Goal: Complete application form: Complete application form

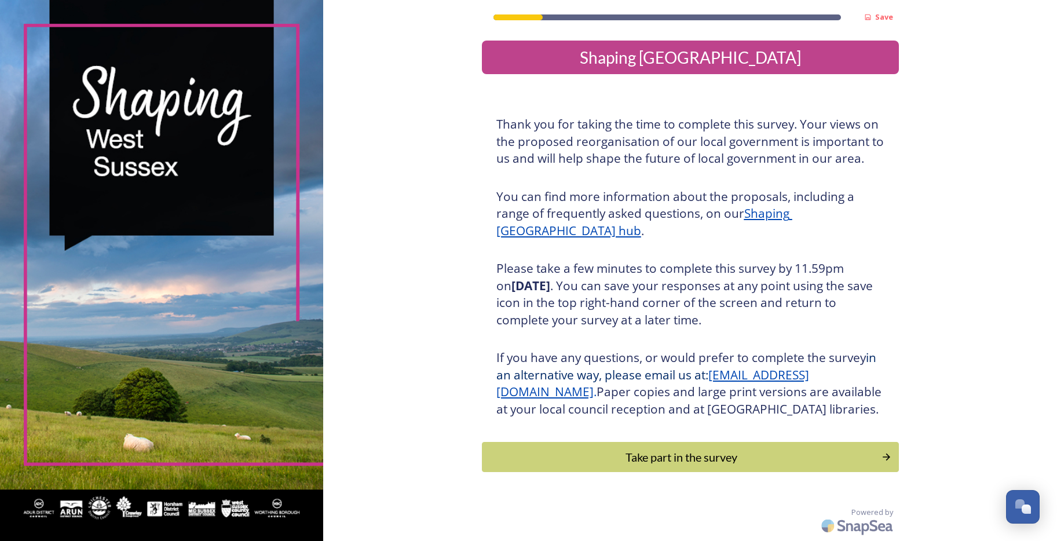
scroll to position [16, 0]
click at [657, 466] on div "Take part in the survey" at bounding box center [681, 456] width 391 height 17
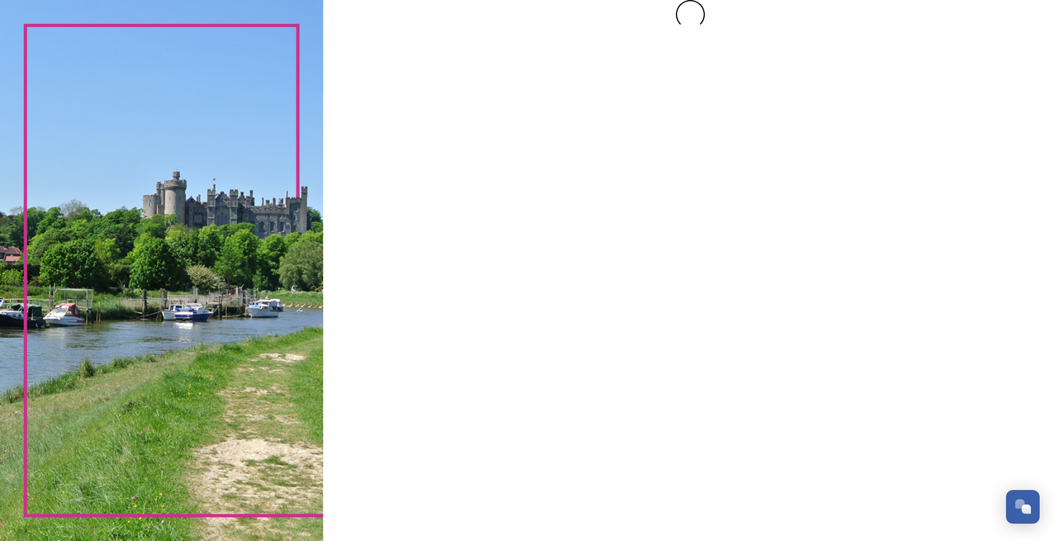
scroll to position [0, 0]
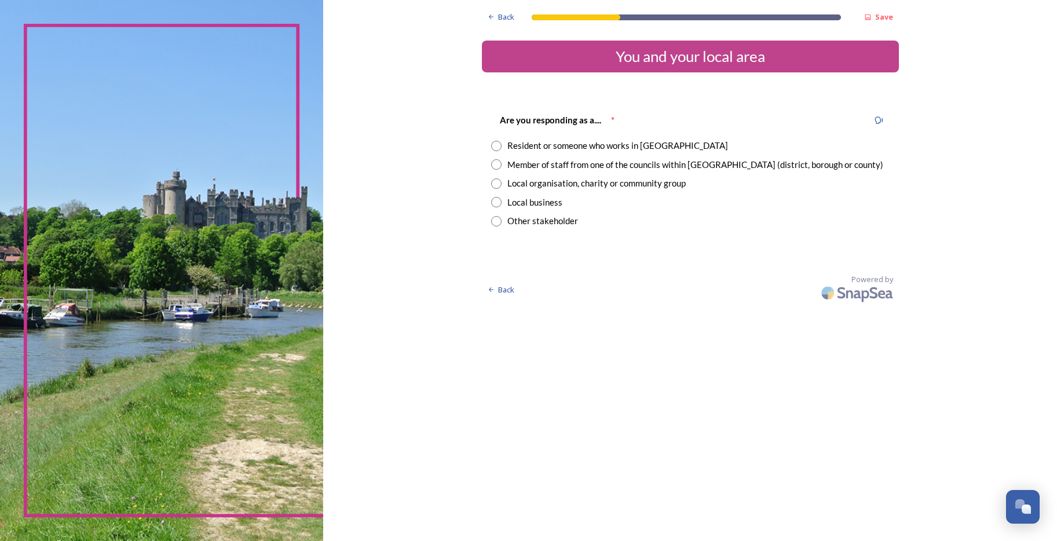
click at [500, 147] on input "radio" at bounding box center [496, 146] width 10 height 10
radio input "true"
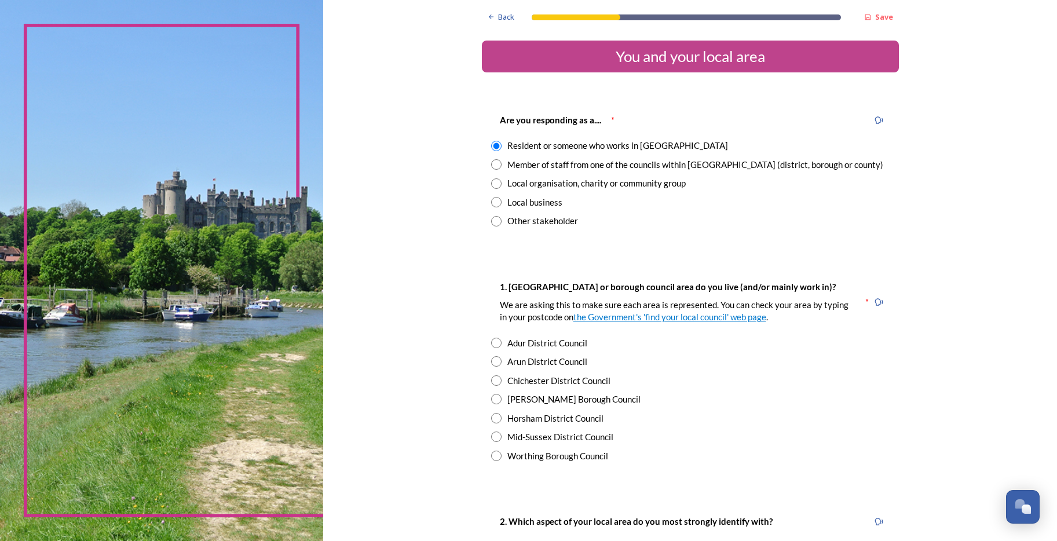
click at [491, 360] on input "radio" at bounding box center [496, 361] width 10 height 10
radio input "true"
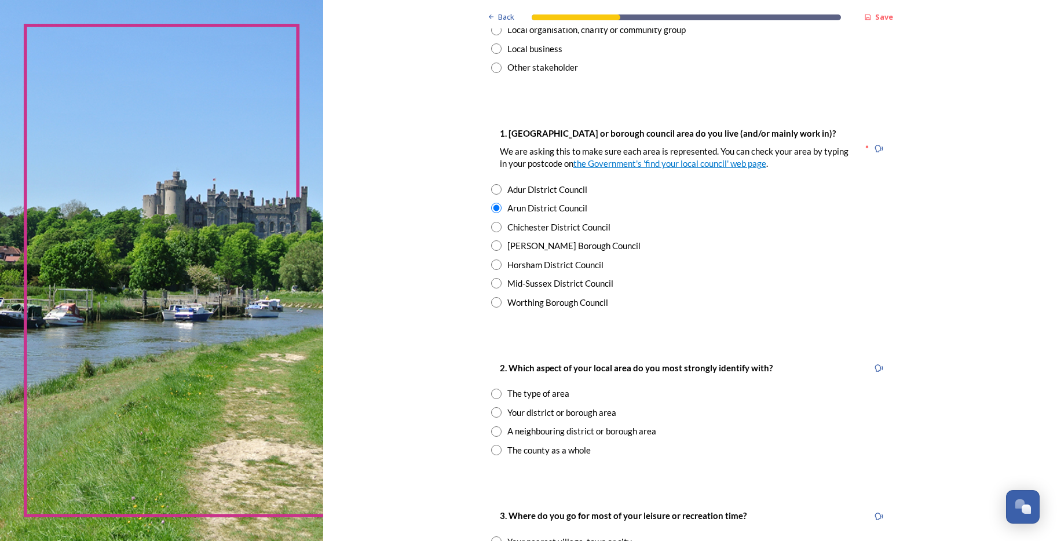
scroll to position [174, 0]
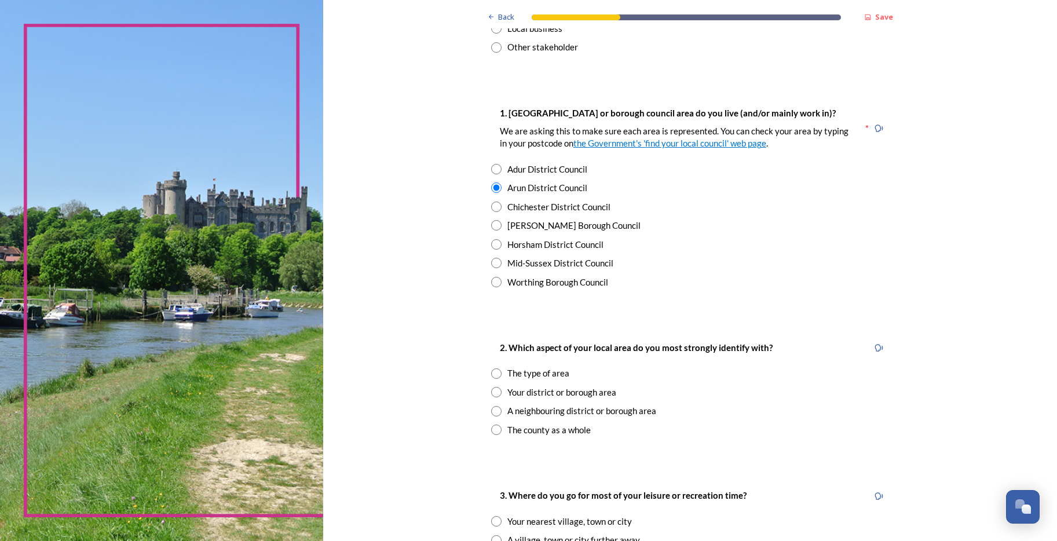
click at [491, 374] on input "radio" at bounding box center [496, 373] width 10 height 10
radio input "true"
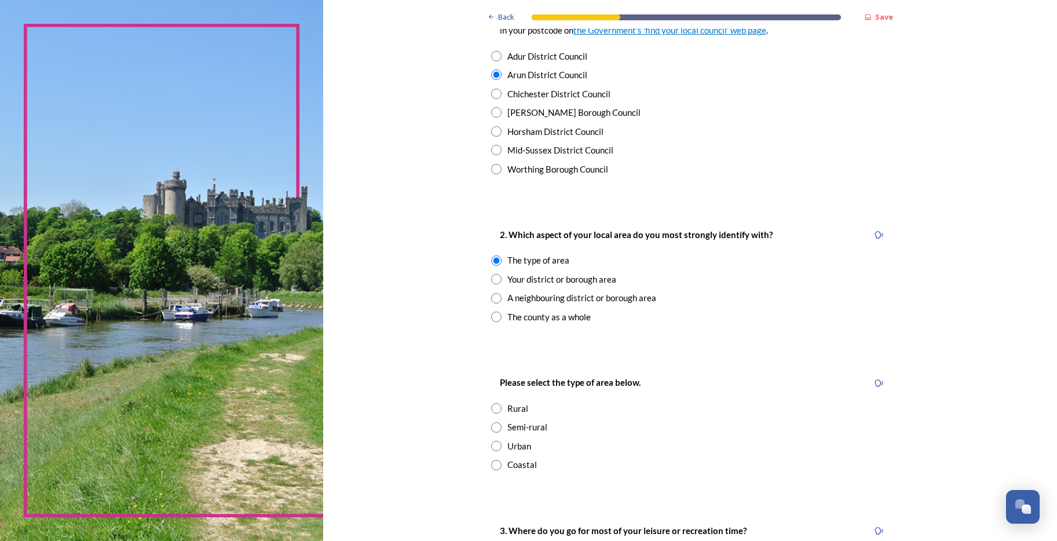
scroll to position [290, 0]
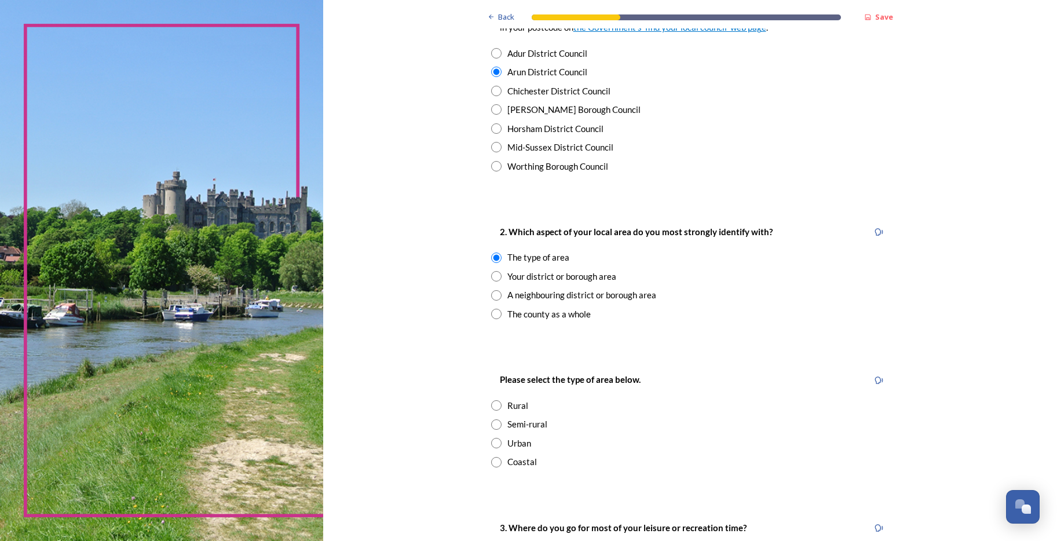
drag, startPoint x: 489, startPoint y: 444, endPoint x: 619, endPoint y: 442, distance: 130.3
click at [491, 443] on input "radio" at bounding box center [496, 443] width 10 height 10
radio input "true"
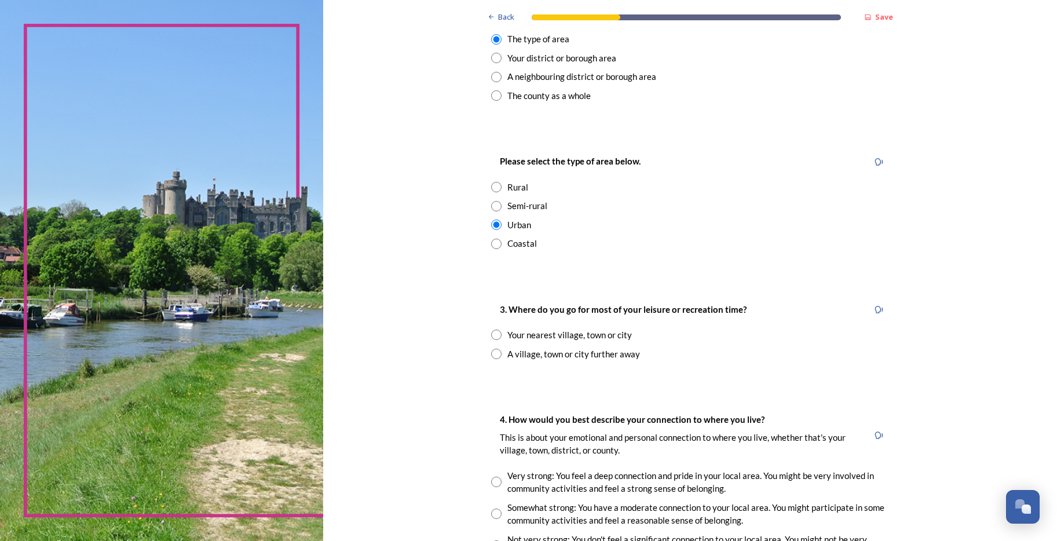
scroll to position [521, 0]
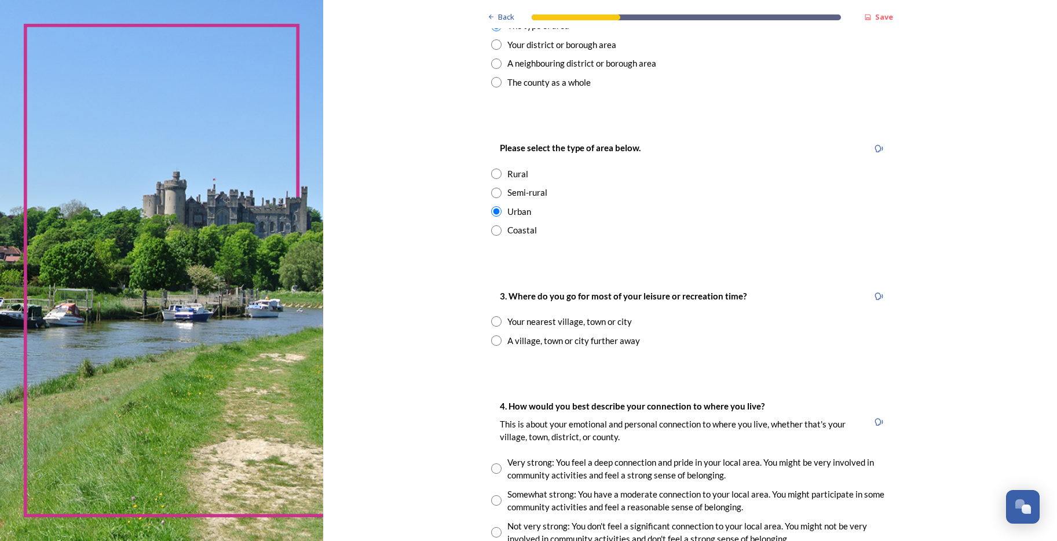
click at [491, 228] on input "radio" at bounding box center [496, 230] width 10 height 10
radio input "true"
click at [491, 323] on input "radio" at bounding box center [496, 321] width 10 height 10
radio input "true"
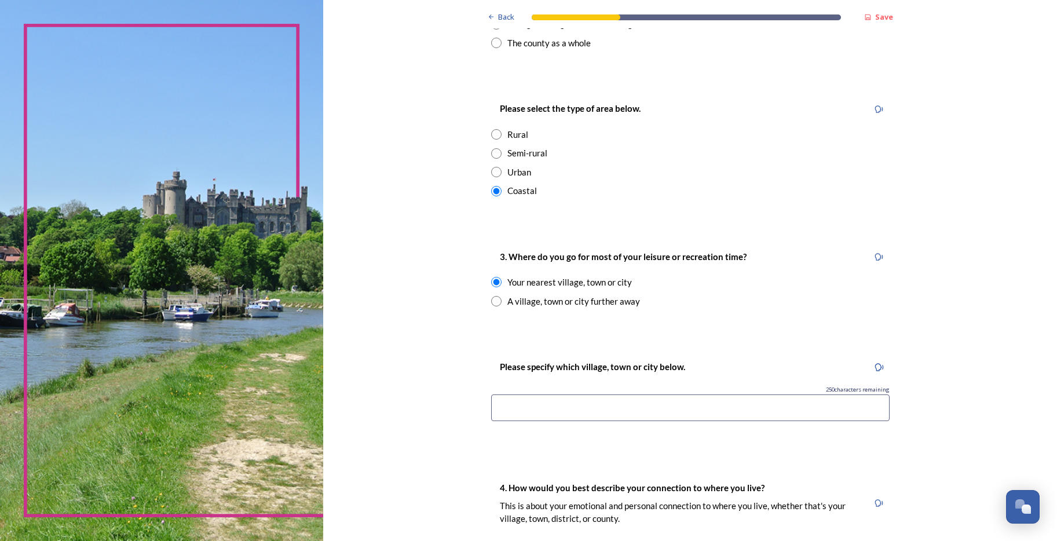
scroll to position [579, 0]
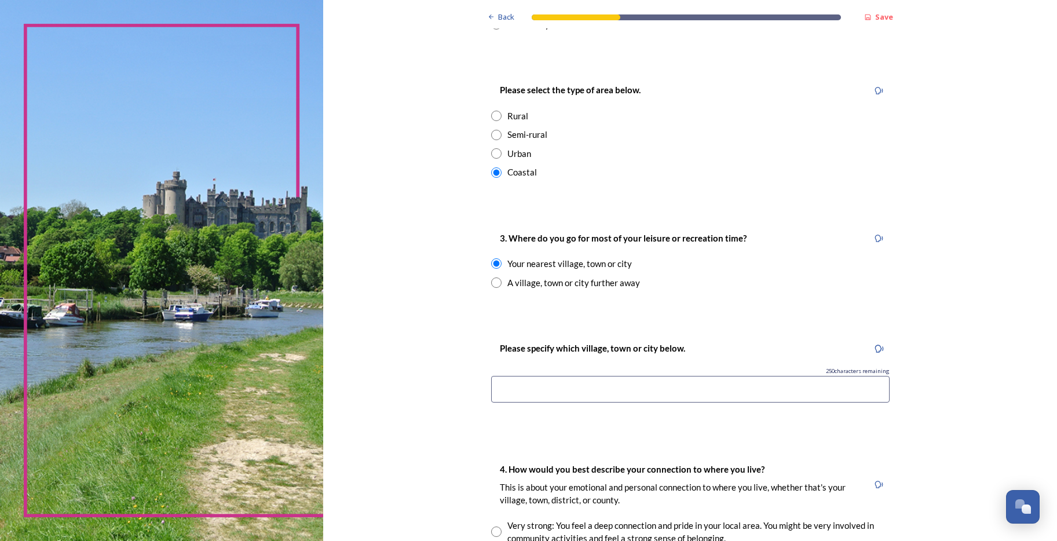
click at [549, 386] on input at bounding box center [690, 389] width 398 height 27
type input "B"
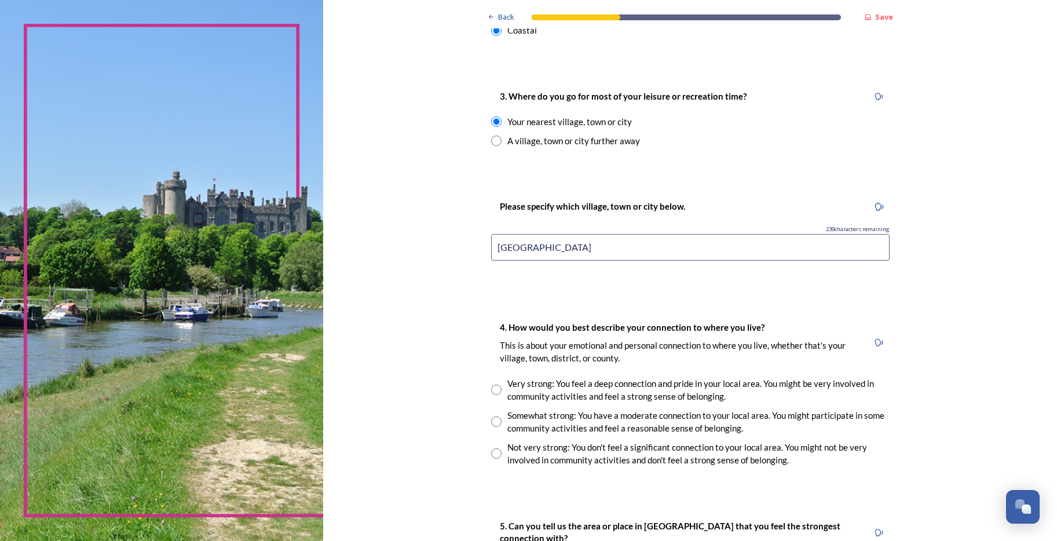
scroll to position [753, 0]
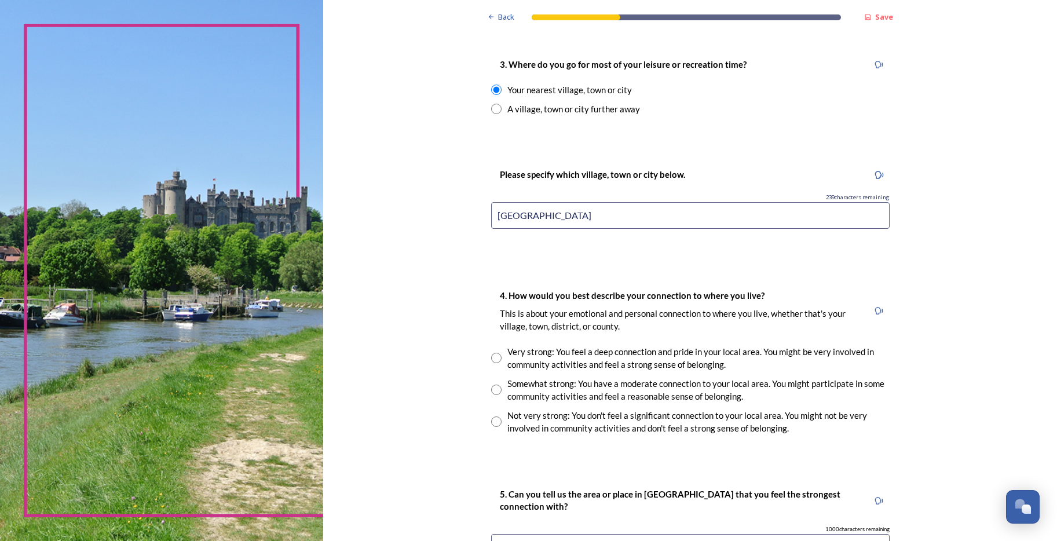
type input "West Sussex"
click at [491, 389] on input "radio" at bounding box center [496, 389] width 10 height 10
radio input "true"
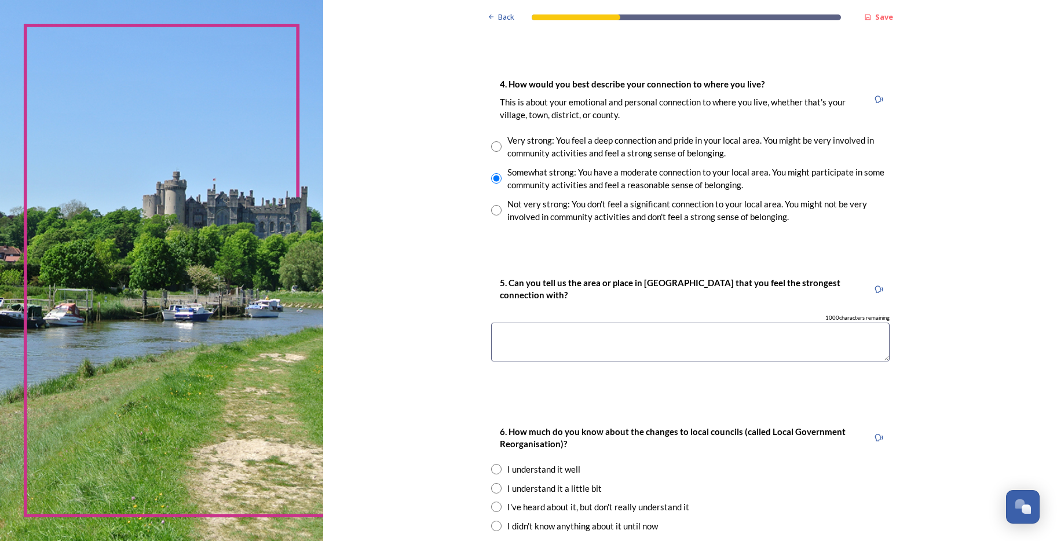
scroll to position [984, 0]
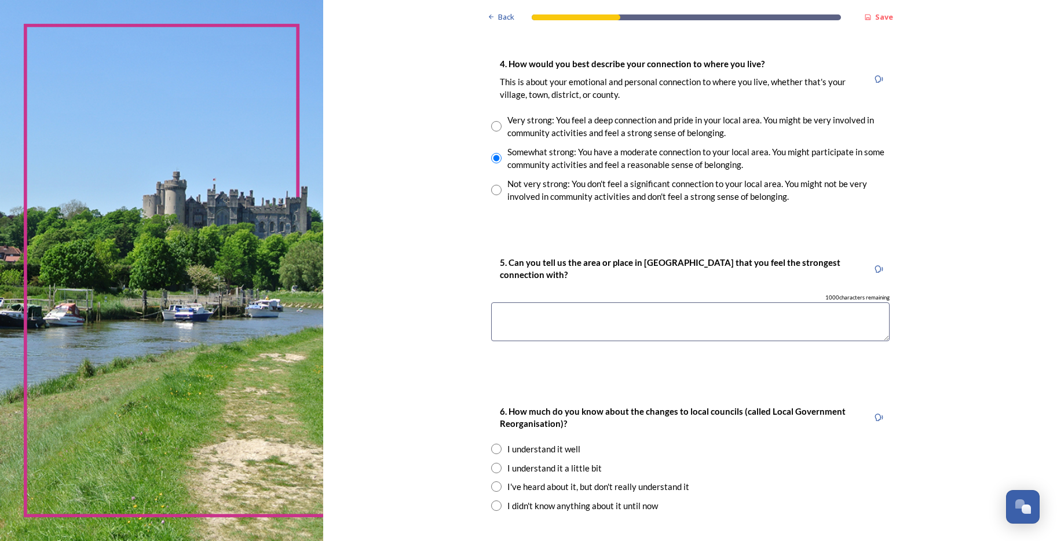
click at [528, 308] on textarea at bounding box center [690, 321] width 398 height 39
click at [565, 314] on textarea "Bognor Regis, Steying and Chichester" at bounding box center [690, 321] width 398 height 39
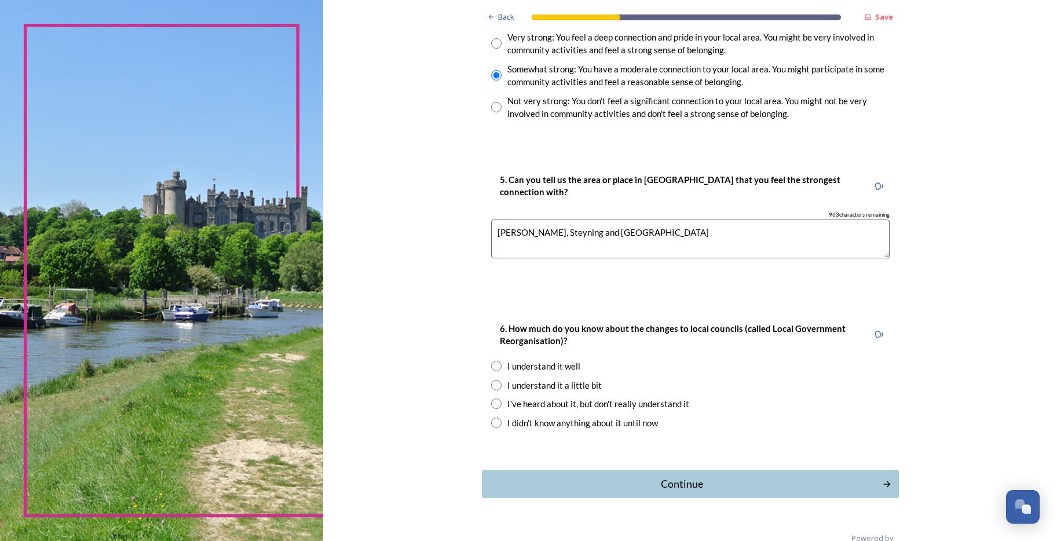
scroll to position [1092, 0]
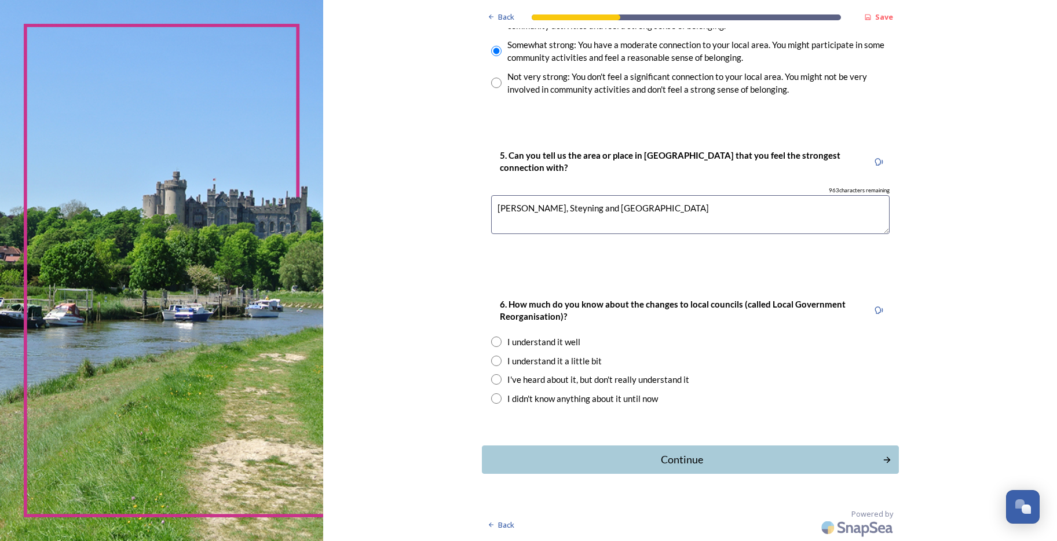
type textarea "Bognor Regis, Steyning and Chichester"
drag, startPoint x: 488, startPoint y: 361, endPoint x: 604, endPoint y: 380, distance: 117.5
click at [491, 361] on input "radio" at bounding box center [496, 361] width 10 height 10
radio input "true"
click at [671, 461] on div "Continue" at bounding box center [682, 460] width 392 height 16
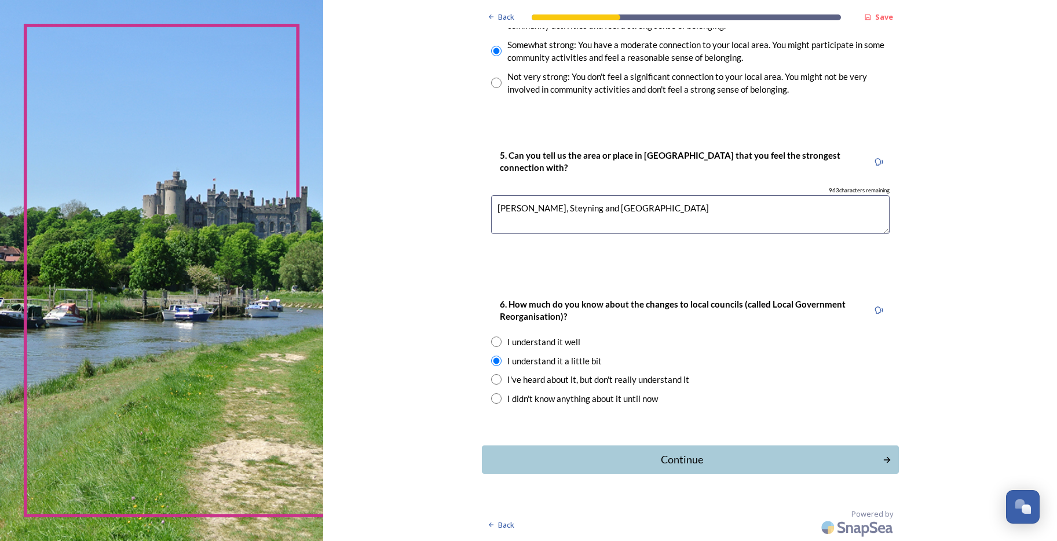
scroll to position [0, 0]
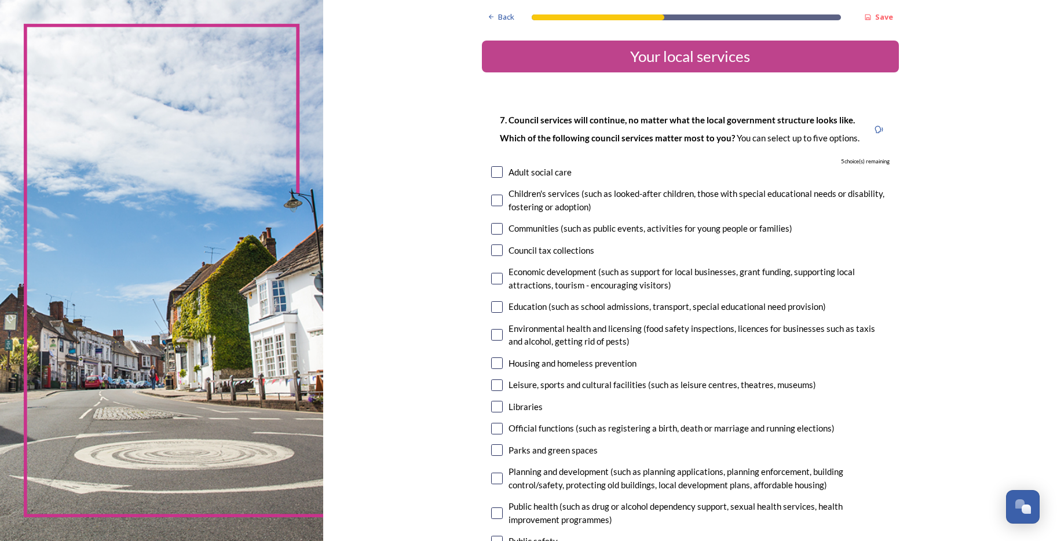
click at [492, 174] on input "checkbox" at bounding box center [497, 172] width 12 height 12
checkbox input "true"
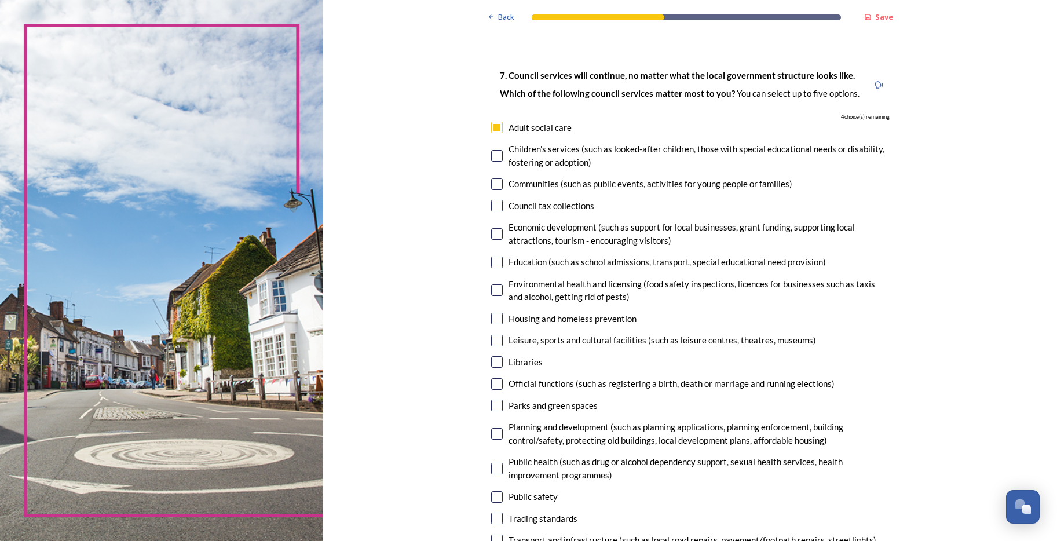
scroll to position [58, 0]
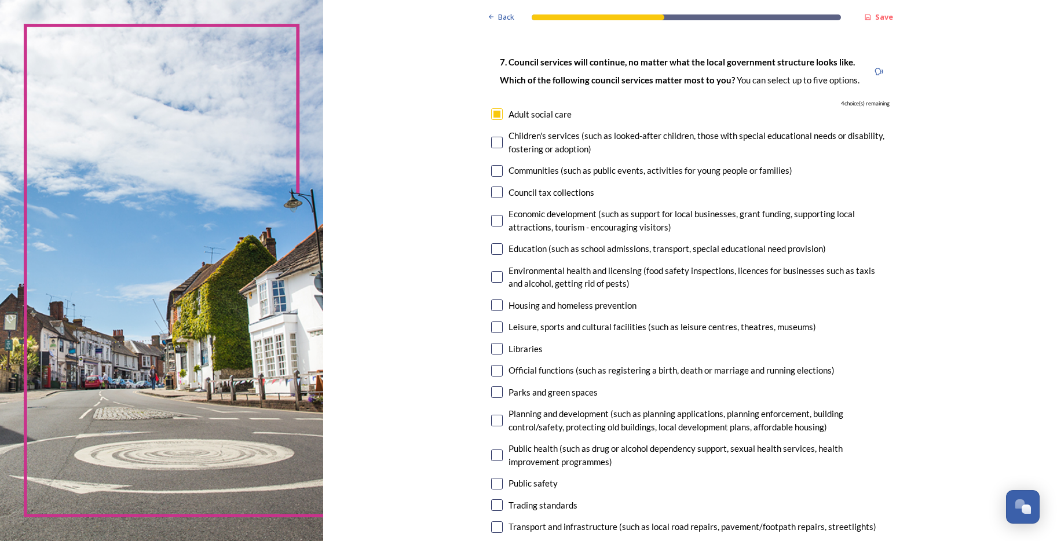
click at [491, 190] on input "checkbox" at bounding box center [497, 192] width 12 height 12
checkbox input "true"
click at [491, 221] on input "checkbox" at bounding box center [497, 221] width 12 height 12
checkbox input "true"
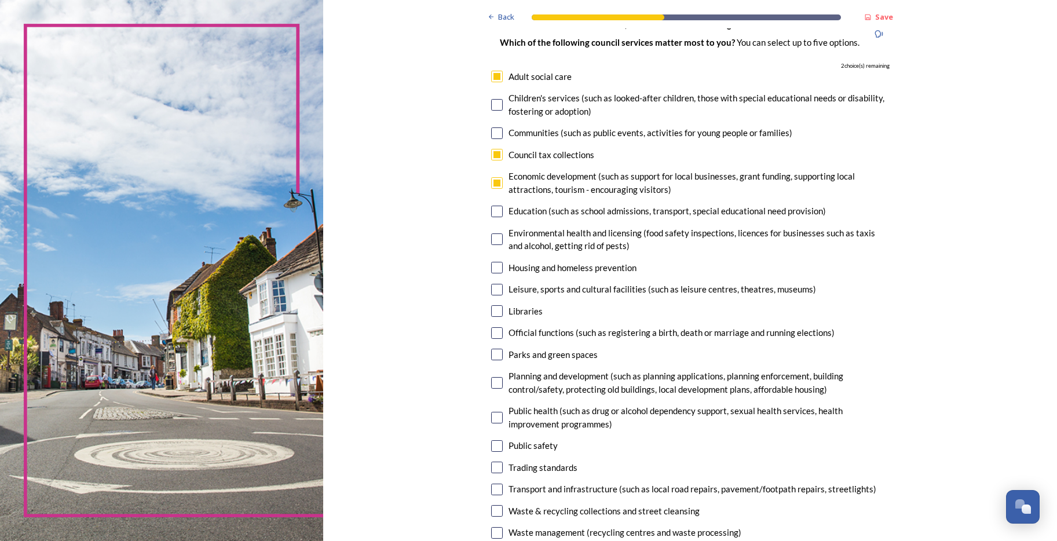
scroll to position [116, 0]
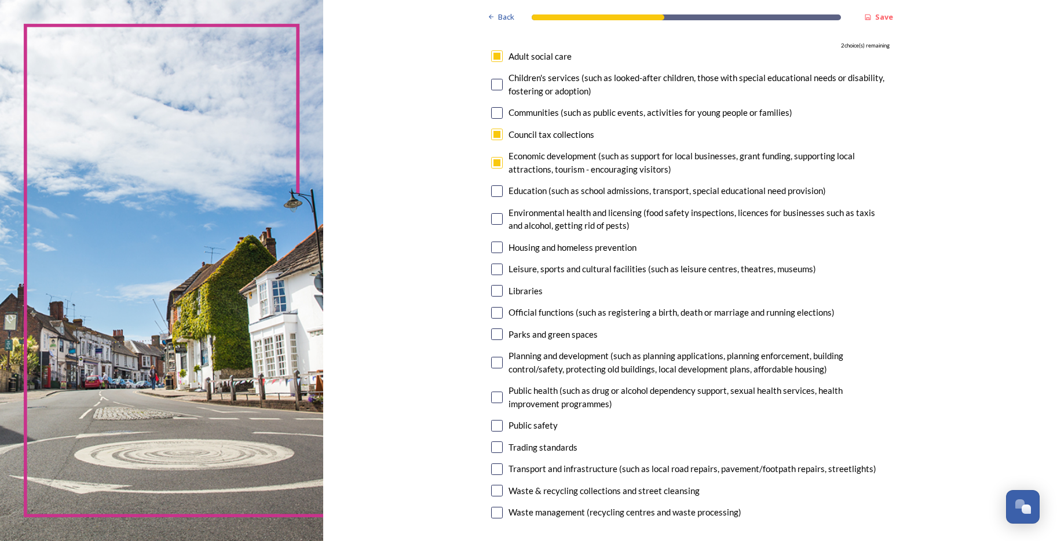
click at [493, 220] on input "checkbox" at bounding box center [497, 219] width 12 height 12
checkbox input "true"
click at [491, 245] on input "checkbox" at bounding box center [497, 247] width 12 height 12
checkbox input "true"
click at [491, 271] on input "checkbox" at bounding box center [497, 269] width 12 height 12
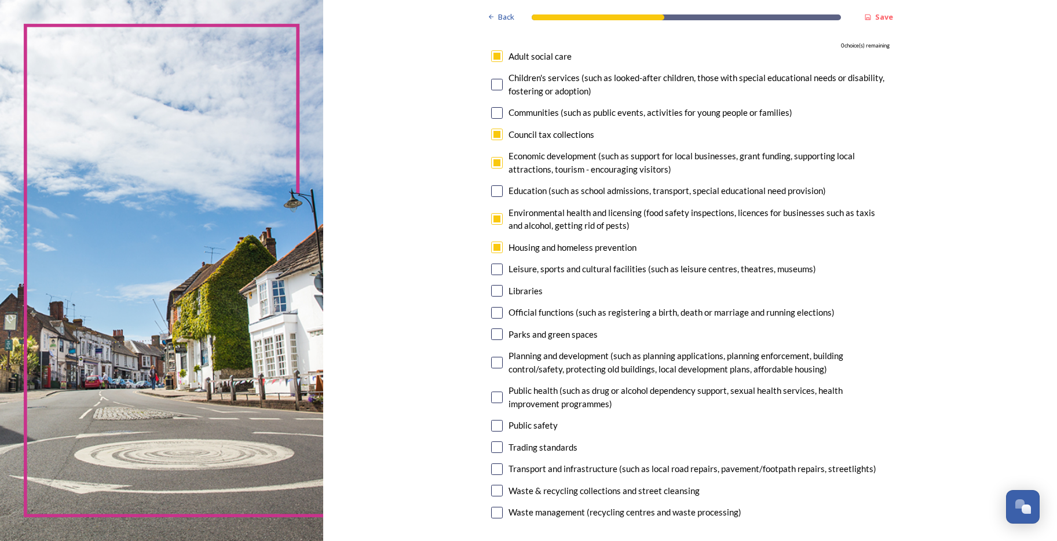
checkbox input "false"
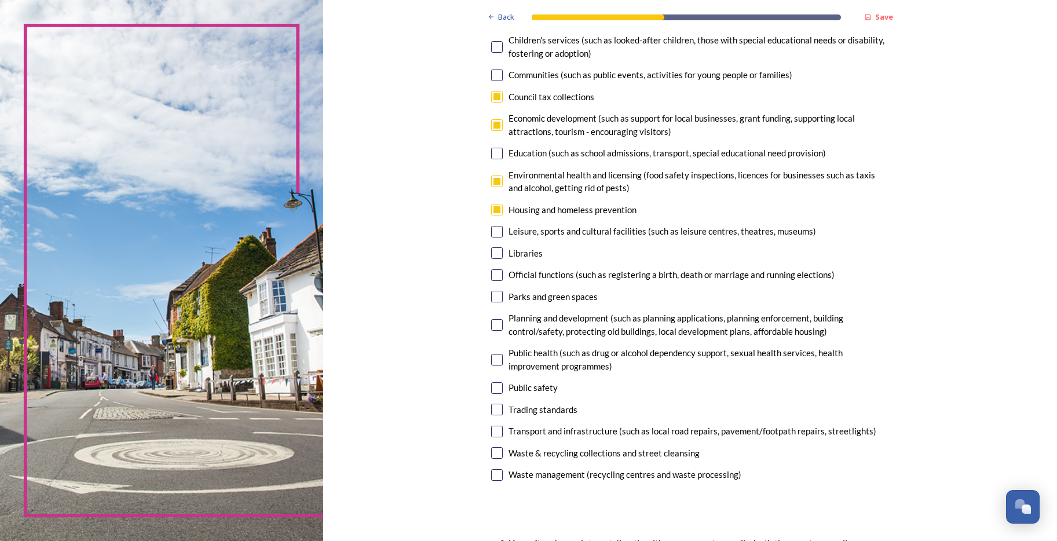
scroll to position [174, 0]
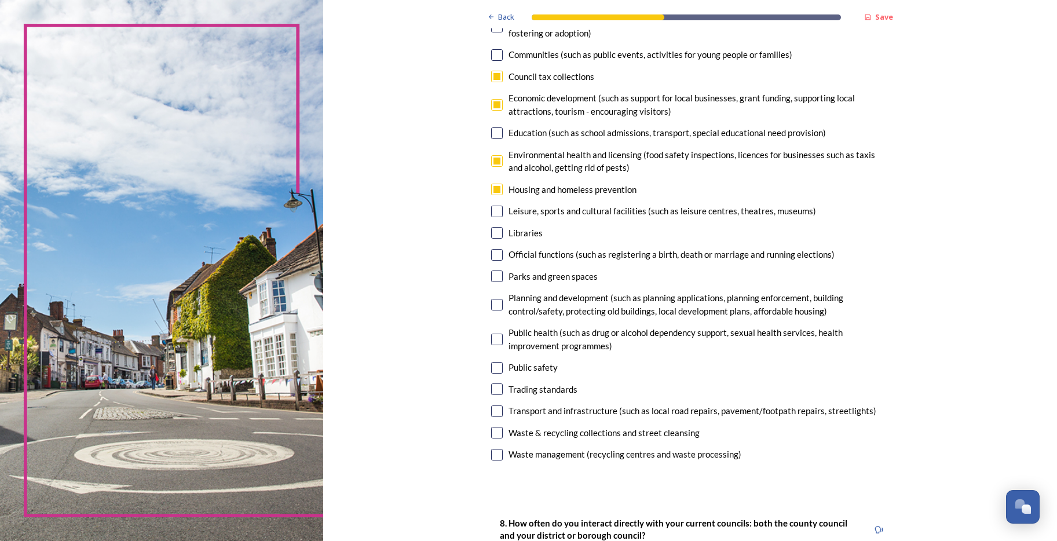
click at [495, 368] on input "checkbox" at bounding box center [497, 368] width 12 height 12
checkbox input "false"
click at [491, 339] on input "checkbox" at bounding box center [497, 340] width 12 height 12
checkbox input "false"
click at [492, 306] on input "checkbox" at bounding box center [497, 305] width 12 height 12
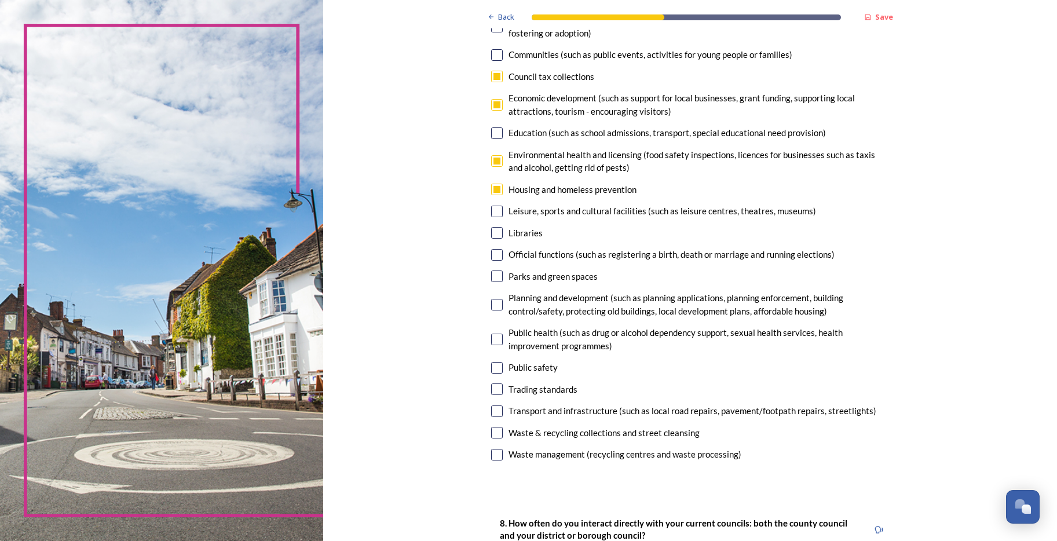
checkbox input "false"
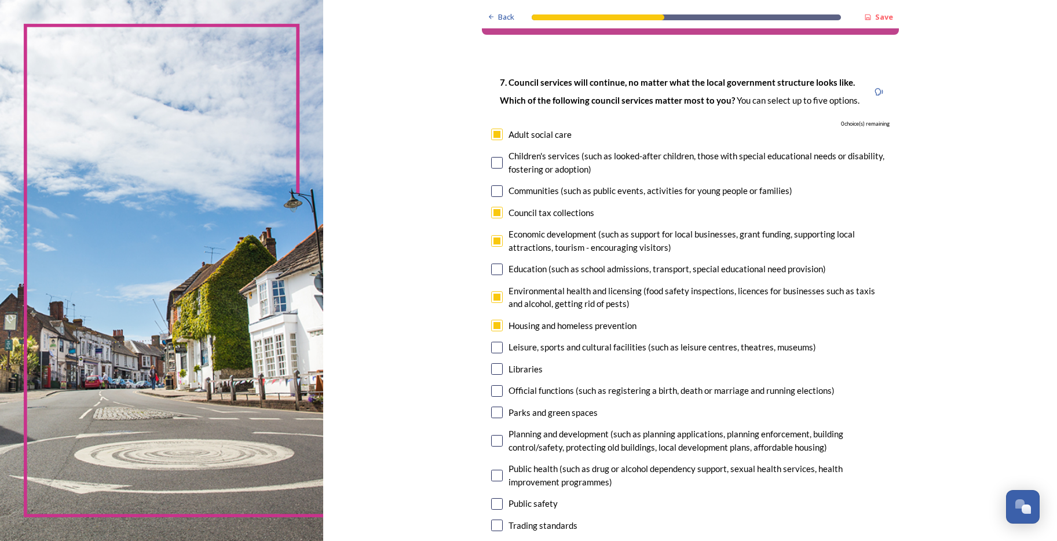
scroll to position [58, 0]
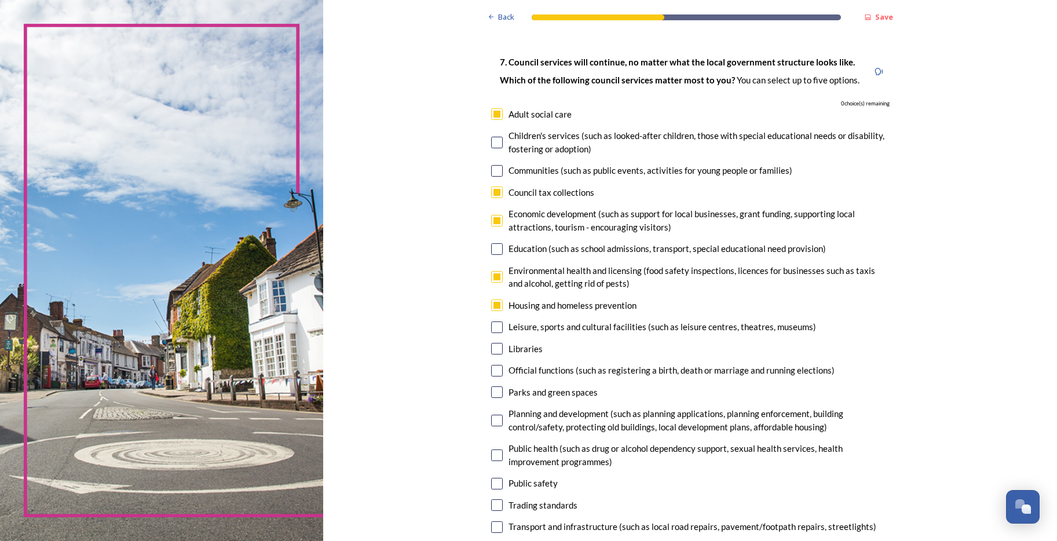
click at [491, 196] on input "checkbox" at bounding box center [497, 192] width 12 height 12
checkbox input "false"
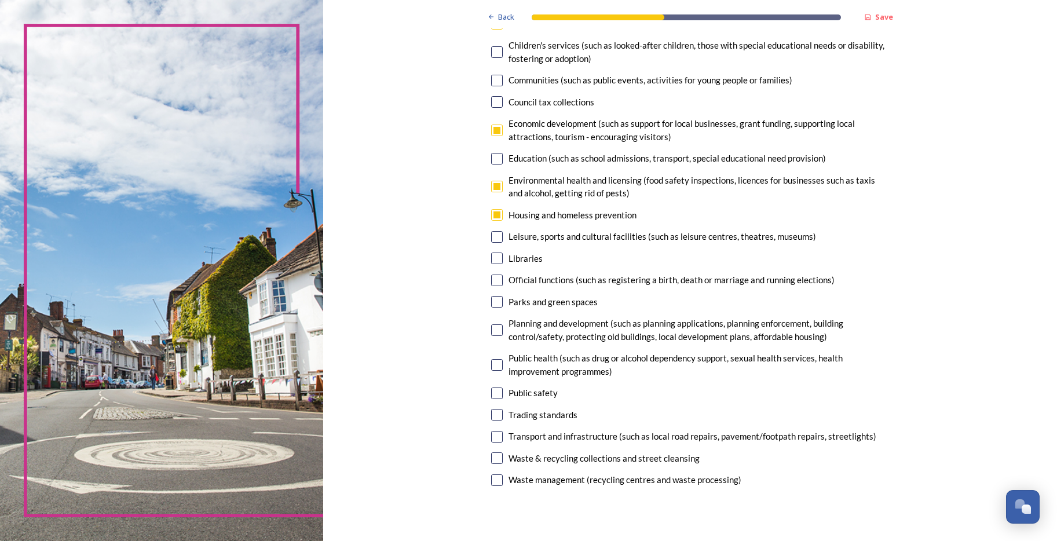
scroll to position [174, 0]
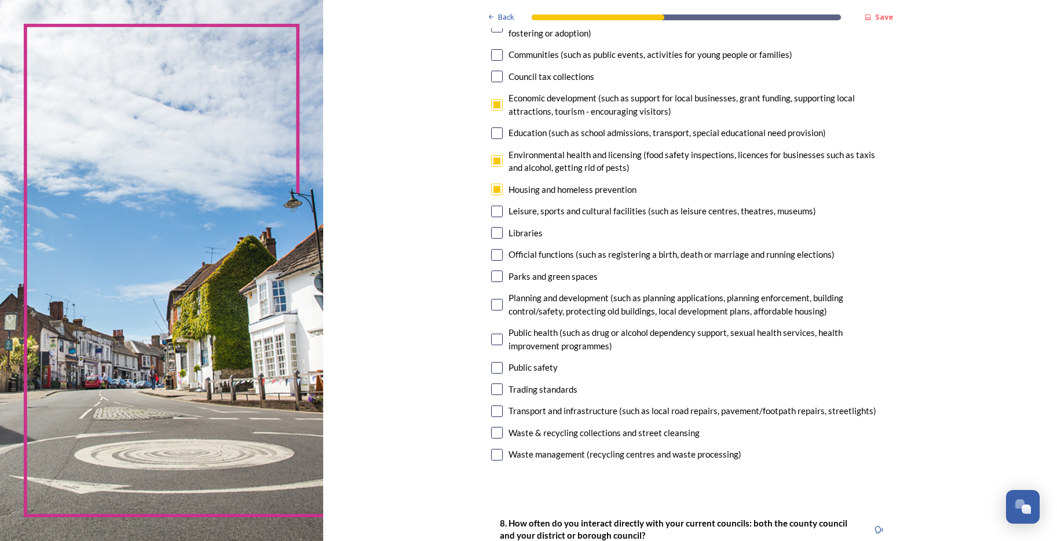
click at [491, 365] on input "checkbox" at bounding box center [497, 368] width 12 height 12
checkbox input "true"
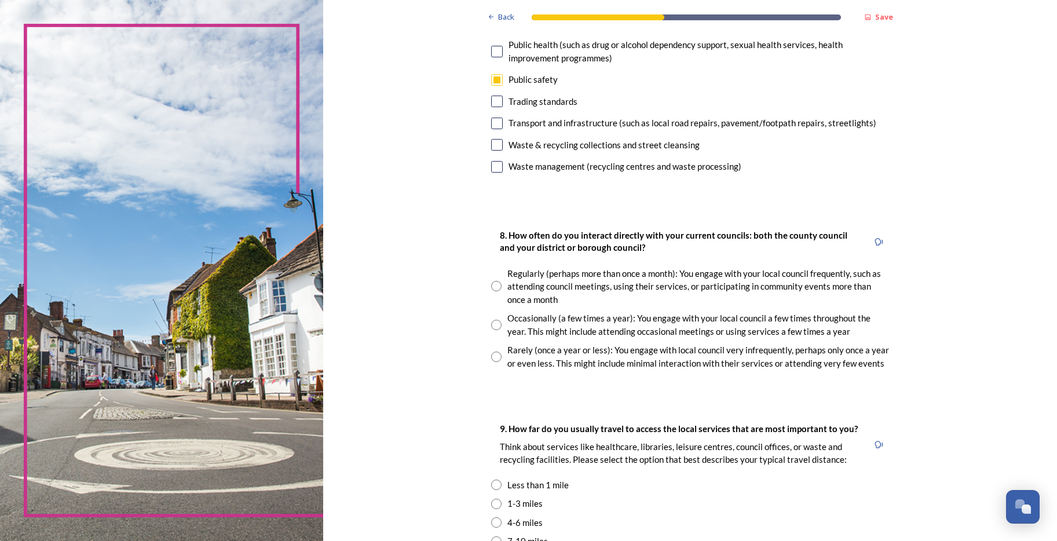
scroll to position [463, 0]
click at [495, 357] on input "radio" at bounding box center [496, 355] width 10 height 10
radio input "true"
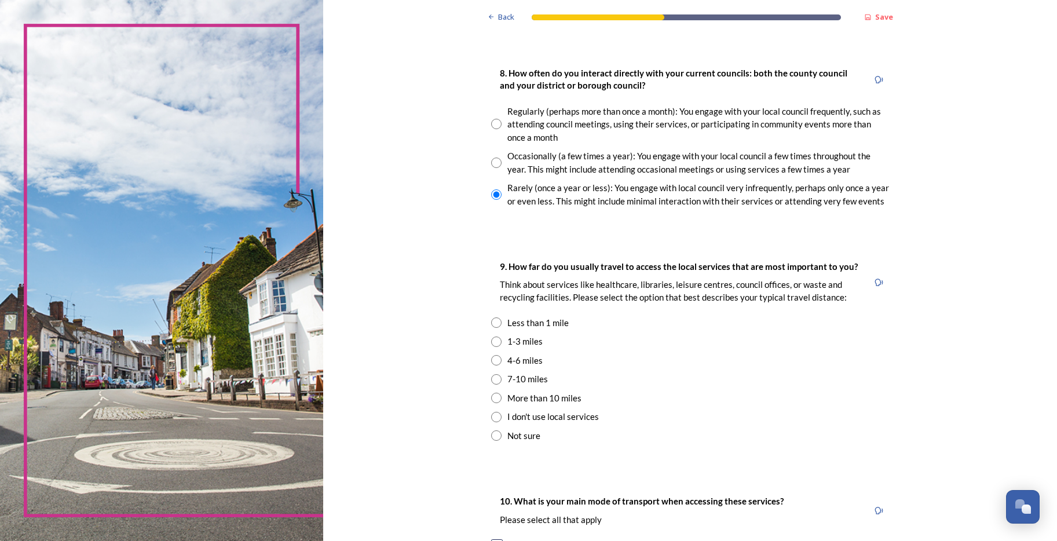
scroll to position [637, 0]
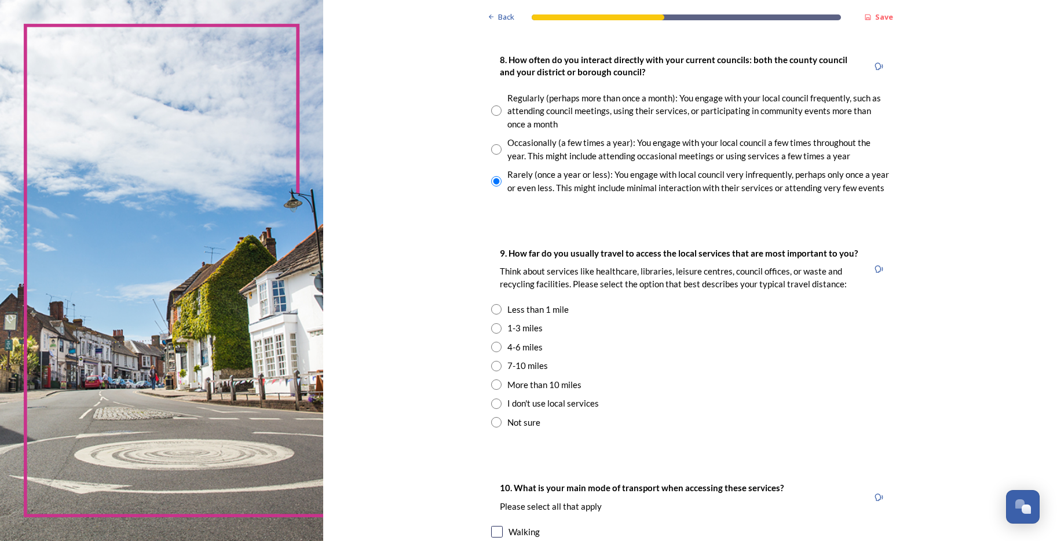
click at [491, 329] on input "radio" at bounding box center [496, 328] width 10 height 10
radio input "true"
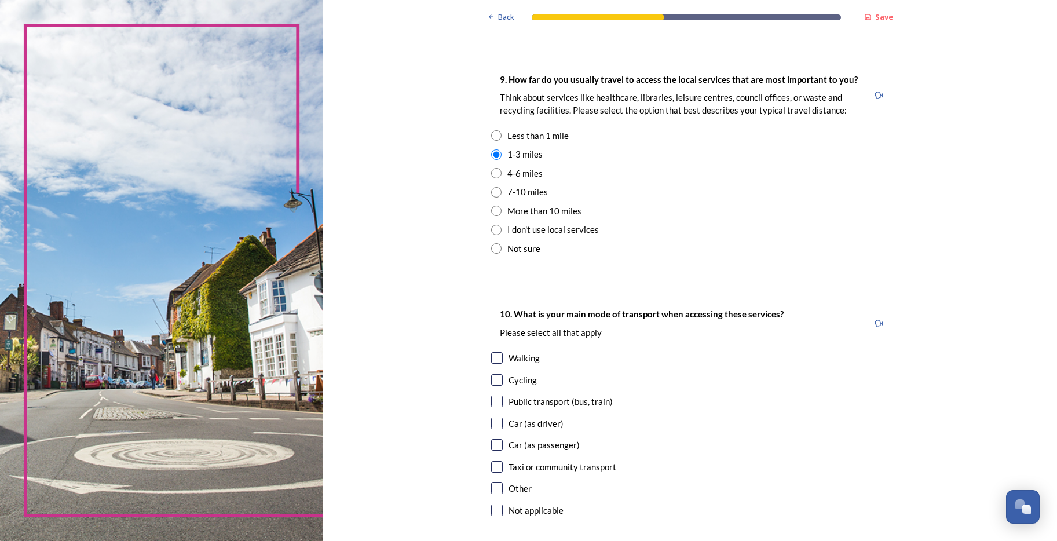
scroll to position [869, 0]
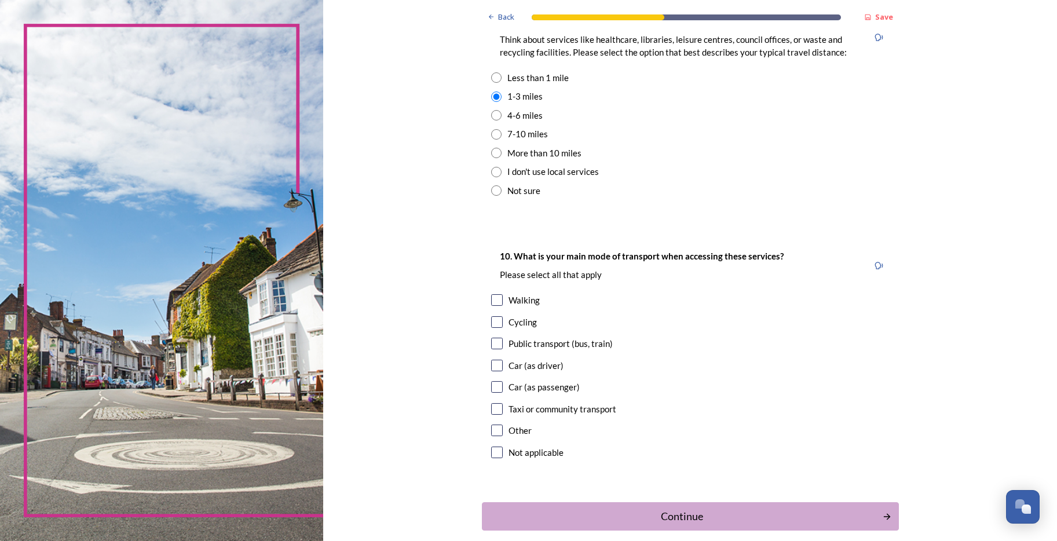
click at [491, 301] on input "checkbox" at bounding box center [497, 300] width 12 height 12
checkbox input "true"
click at [491, 323] on input "checkbox" at bounding box center [497, 322] width 12 height 12
checkbox input "true"
click at [493, 367] on input "checkbox" at bounding box center [497, 366] width 12 height 12
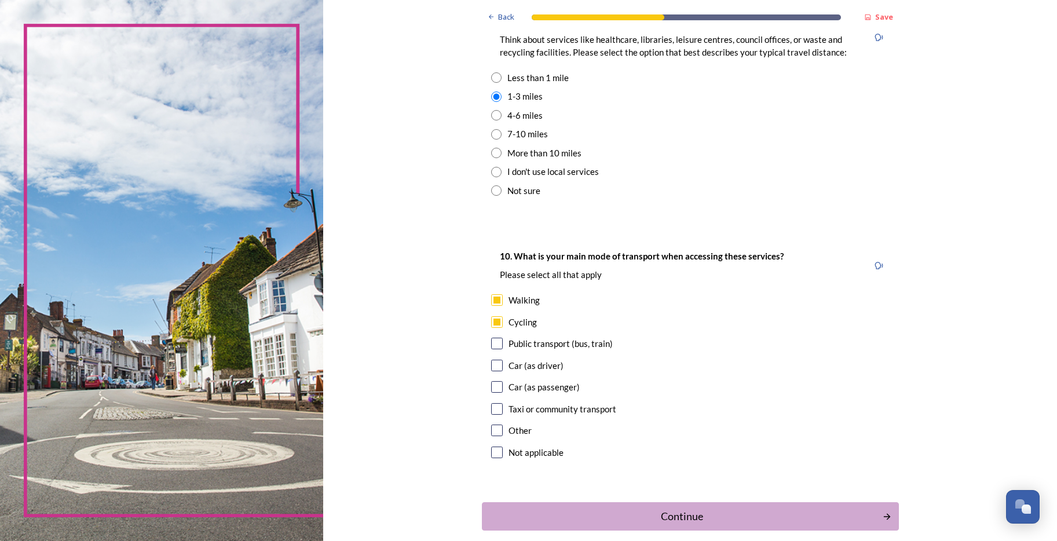
checkbox input "true"
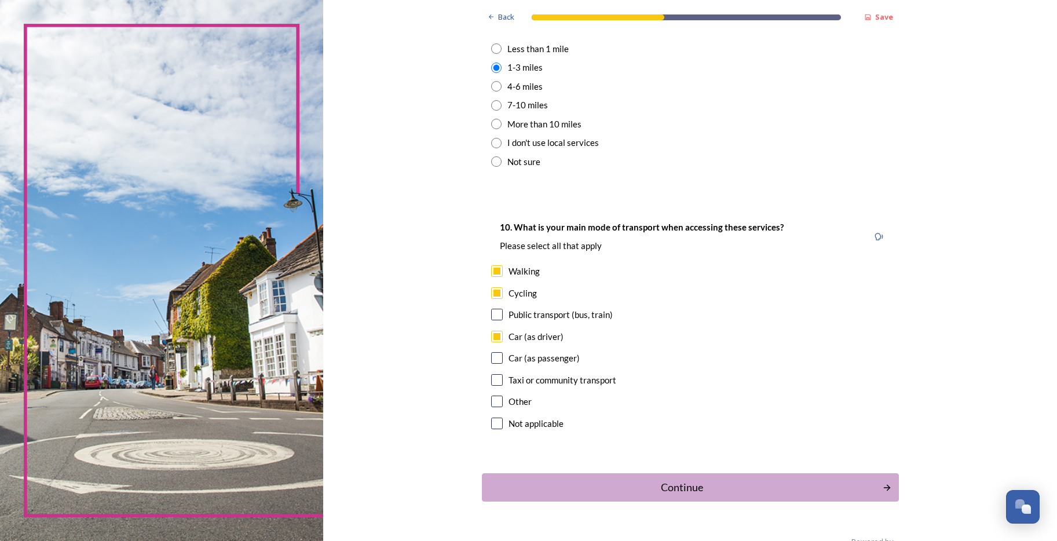
scroll to position [925, 0]
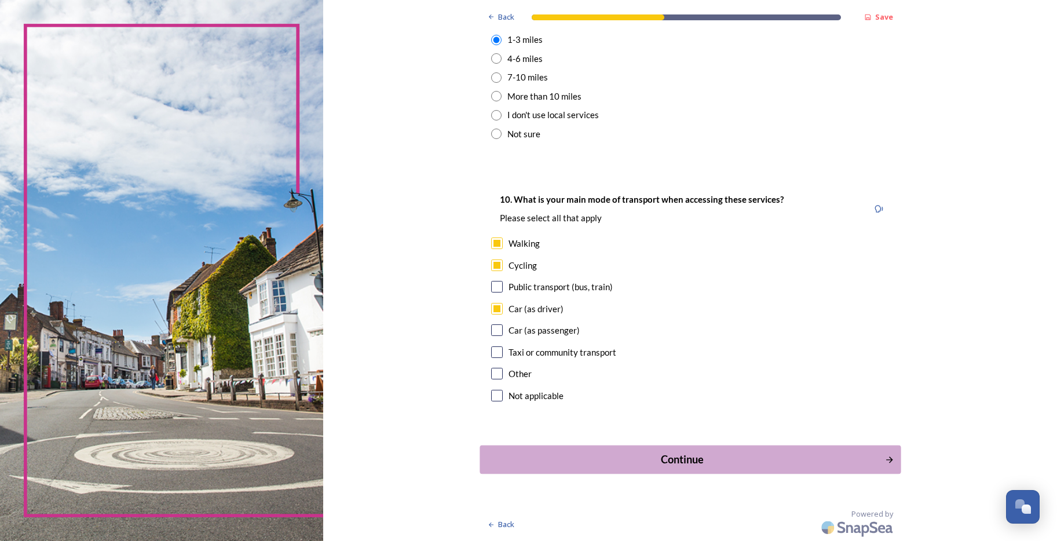
click at [690, 459] on div "Continue" at bounding box center [682, 460] width 392 height 16
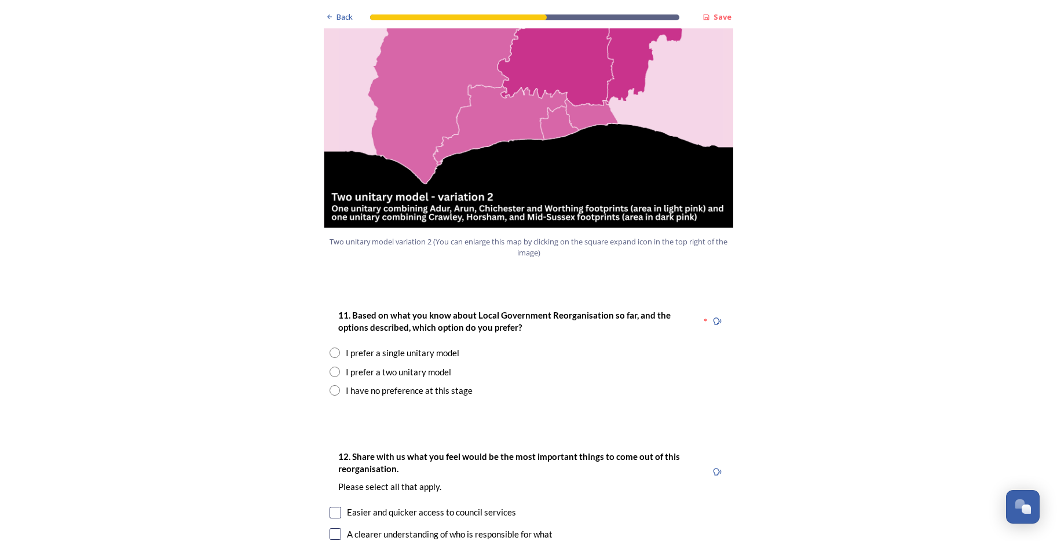
scroll to position [1332, 0]
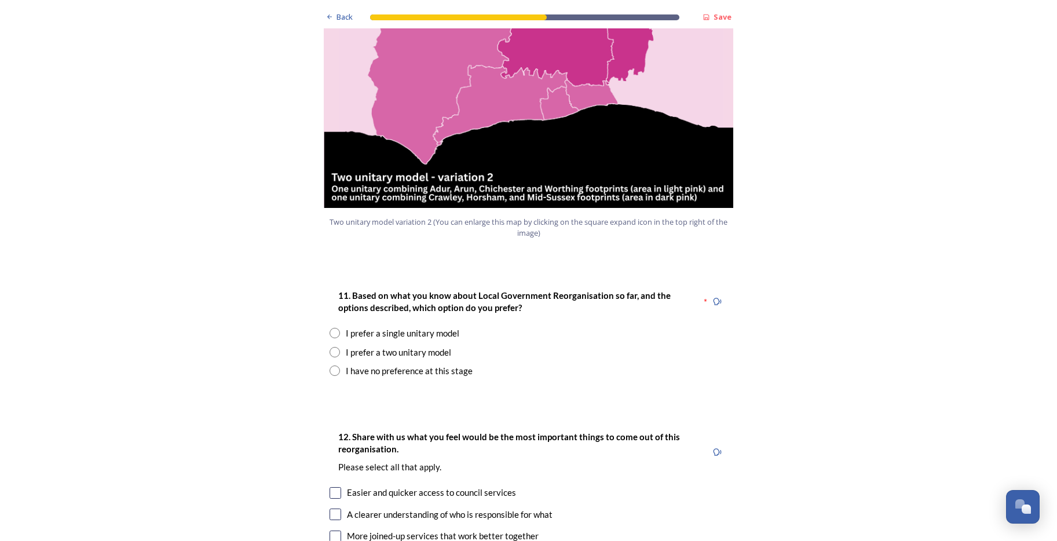
click at [332, 328] on input "radio" at bounding box center [334, 333] width 10 height 10
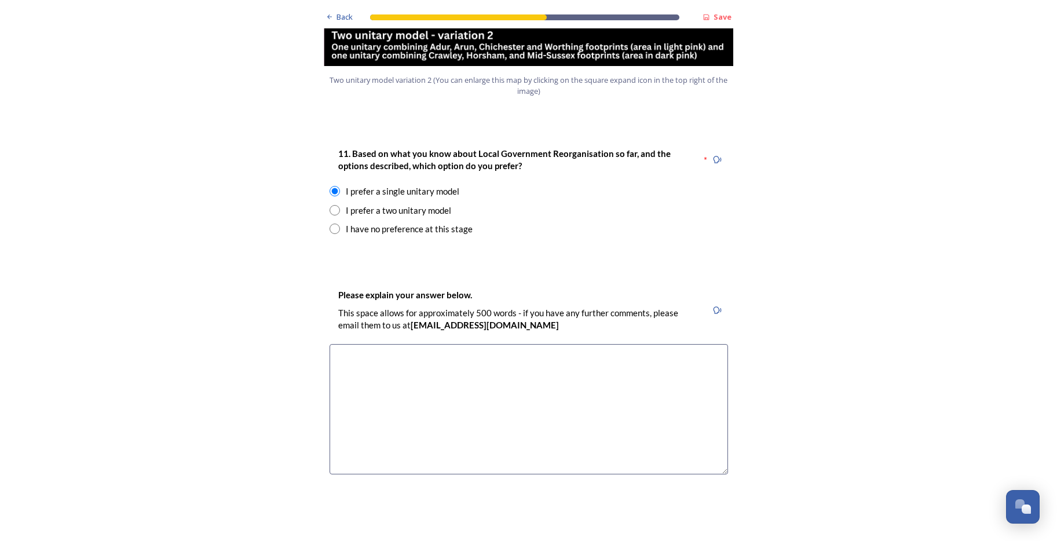
scroll to position [1506, 0]
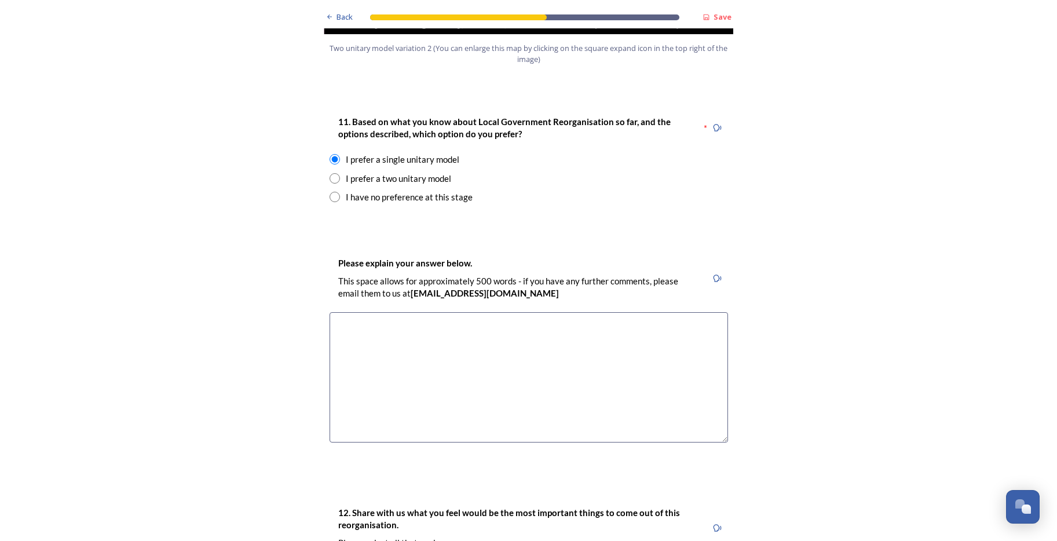
drag, startPoint x: 498, startPoint y: 102, endPoint x: 496, endPoint y: 110, distance: 8.3
click at [496, 110] on div "11. Based on what you know about Local Government Reorganisation so far, and th…" at bounding box center [515, 128] width 373 height 39
drag, startPoint x: 463, startPoint y: 126, endPoint x: 339, endPoint y: 124, distance: 123.9
click at [339, 153] on div "I prefer a single unitary model" at bounding box center [528, 159] width 398 height 13
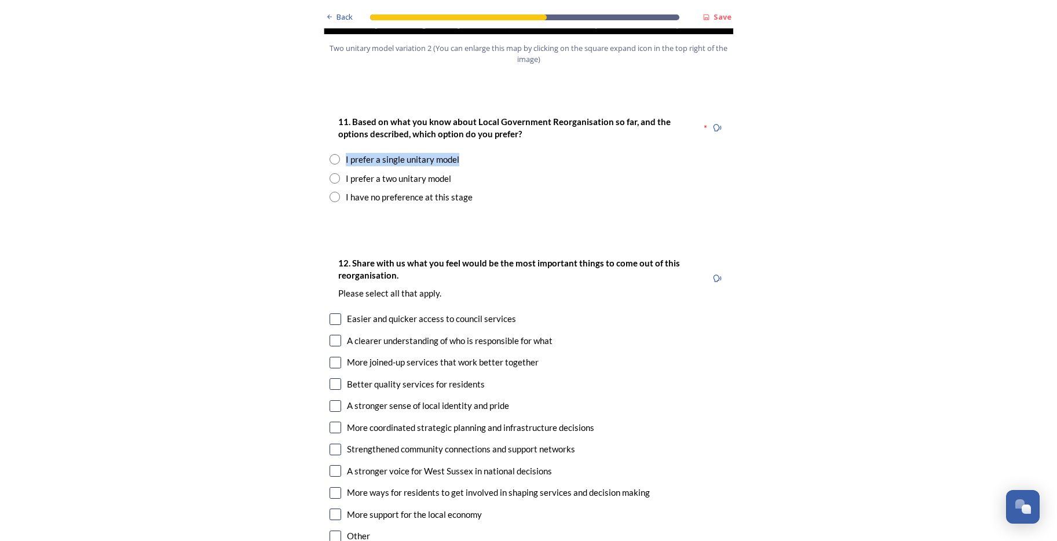
copy div "I prefer a single unitary model"
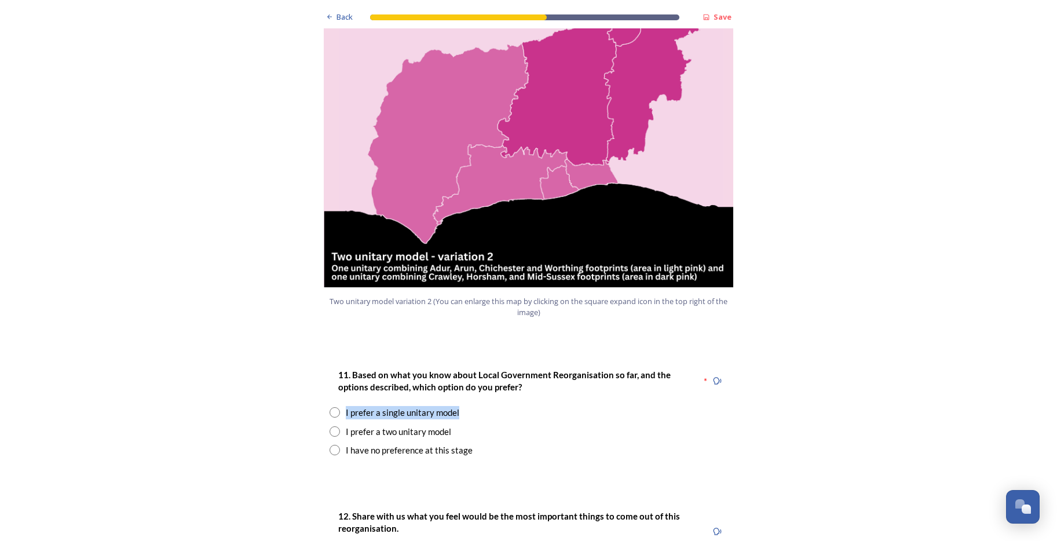
scroll to position [1216, 0]
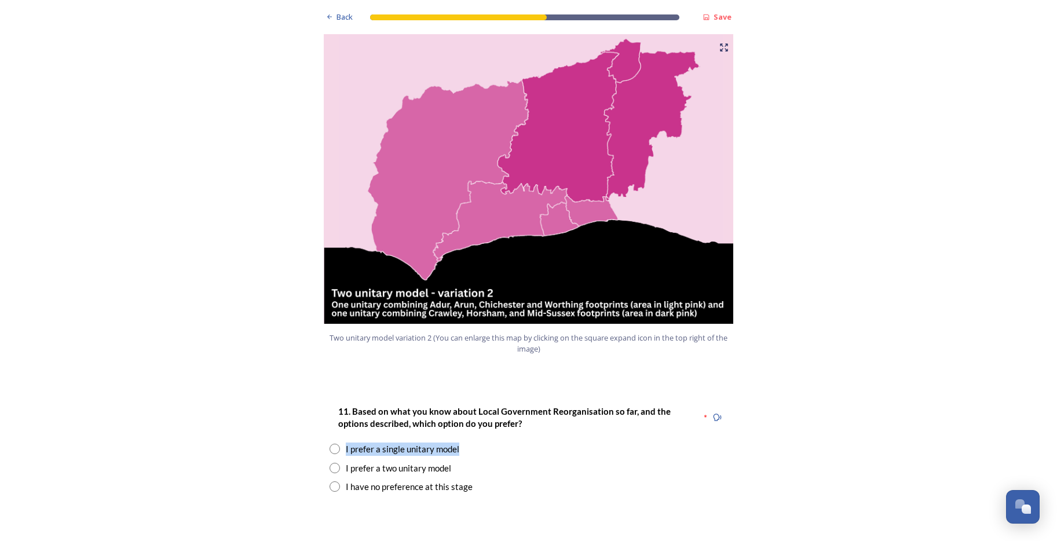
click at [480, 442] on div "I prefer a single unitary model" at bounding box center [528, 448] width 398 height 13
click at [331, 444] on input "radio" at bounding box center [334, 449] width 10 height 10
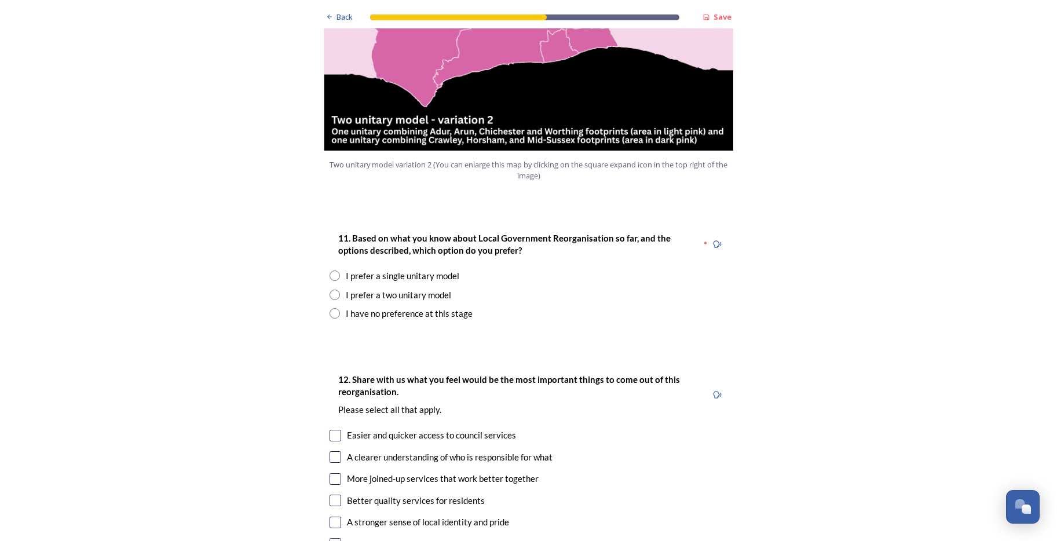
scroll to position [1390, 0]
click at [329, 270] on input "radio" at bounding box center [334, 275] width 10 height 10
radio input "true"
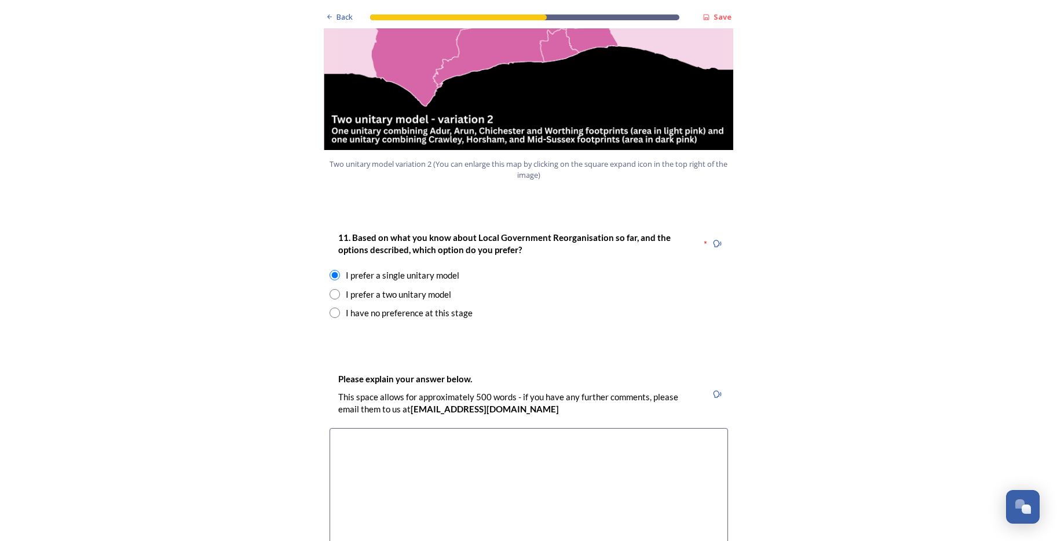
drag, startPoint x: 352, startPoint y: 409, endPoint x: 356, endPoint y: 404, distance: 6.3
click at [355, 428] on textarea at bounding box center [528, 493] width 398 height 130
paste textarea "Consistency: Ensures a unified approach to customer service across all teams. E…"
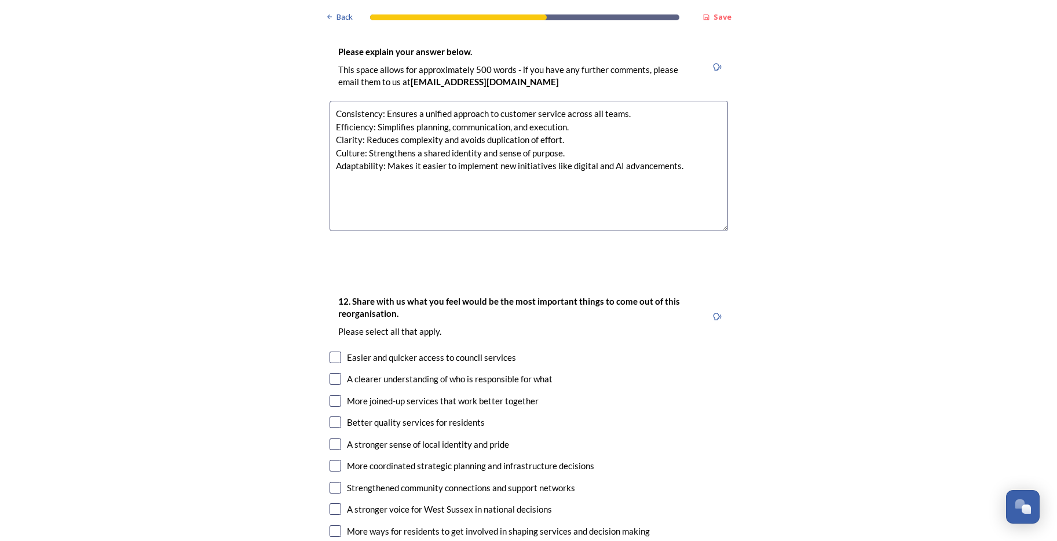
scroll to position [1737, 0]
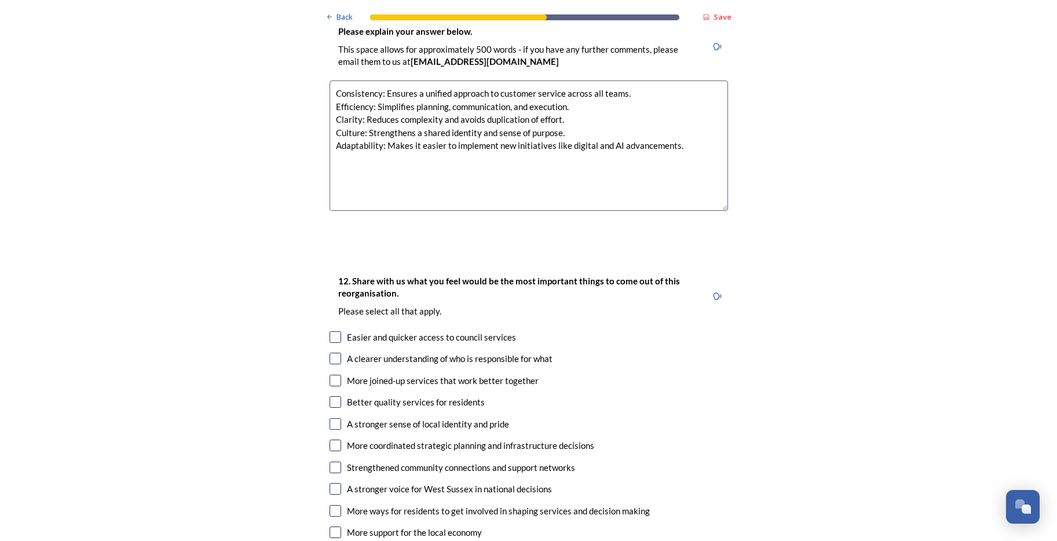
type textarea "Consistency: Ensures a unified approach to customer service across all teams. E…"
click at [330, 331] on input "checkbox" at bounding box center [335, 337] width 12 height 12
checkbox input "true"
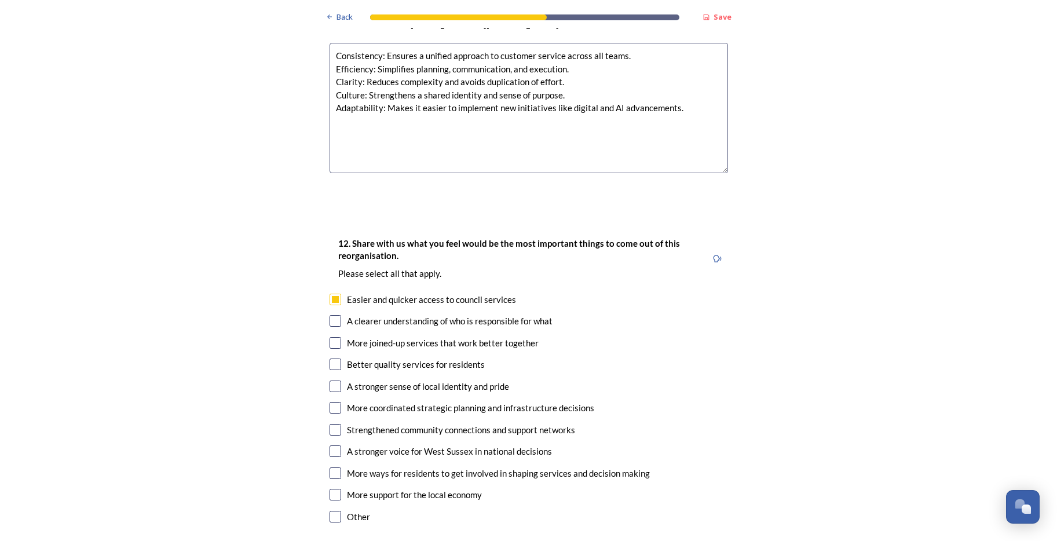
scroll to position [1795, 0]
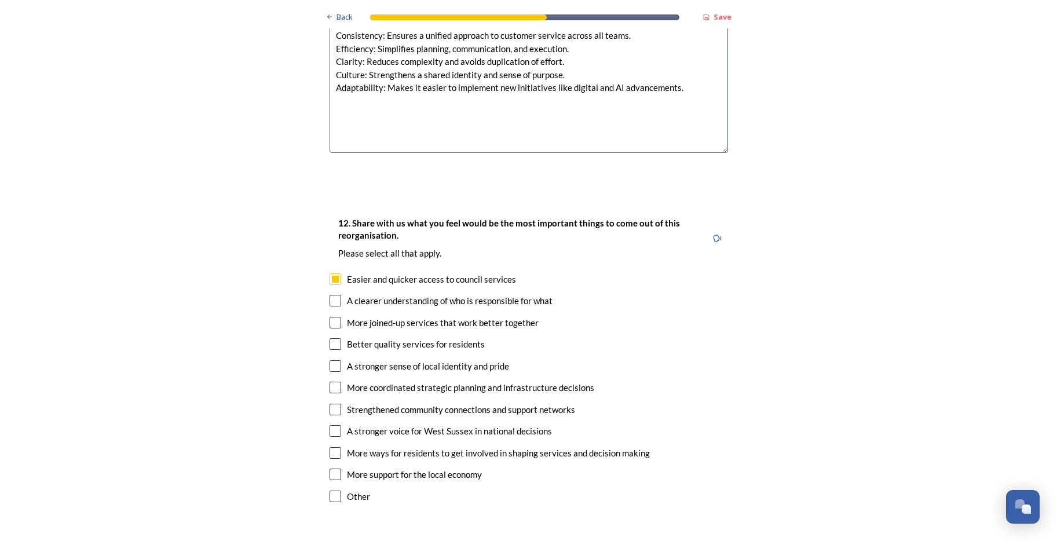
click at [330, 295] on input "checkbox" at bounding box center [335, 301] width 12 height 12
checkbox input "true"
click at [334, 316] on div "More joined-up services that work better together" at bounding box center [528, 322] width 398 height 13
checkbox input "true"
click at [330, 338] on input "checkbox" at bounding box center [335, 344] width 12 height 12
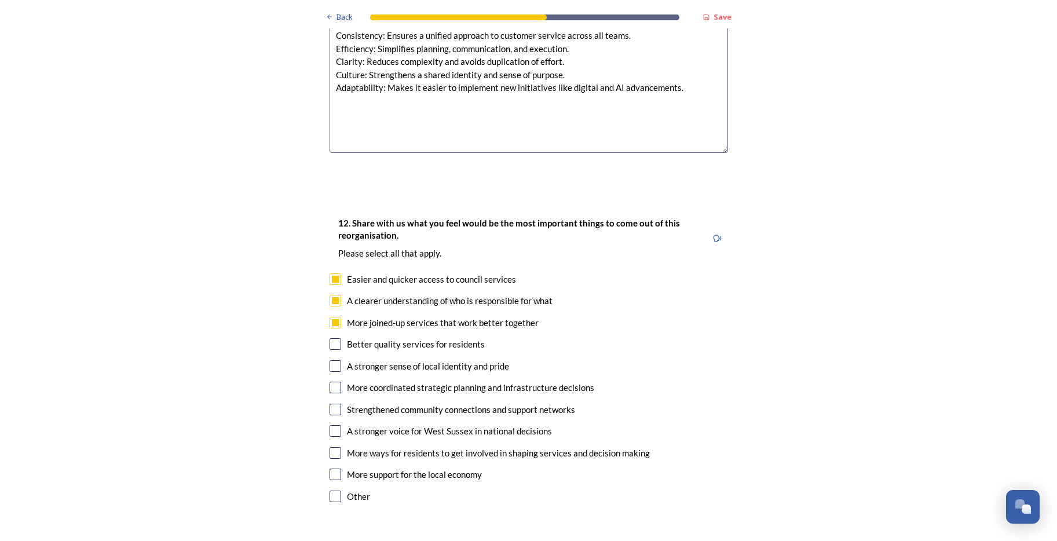
checkbox input "true"
click at [329, 360] on input "checkbox" at bounding box center [335, 366] width 12 height 12
checkbox input "true"
click at [329, 382] on input "checkbox" at bounding box center [335, 388] width 12 height 12
checkbox input "true"
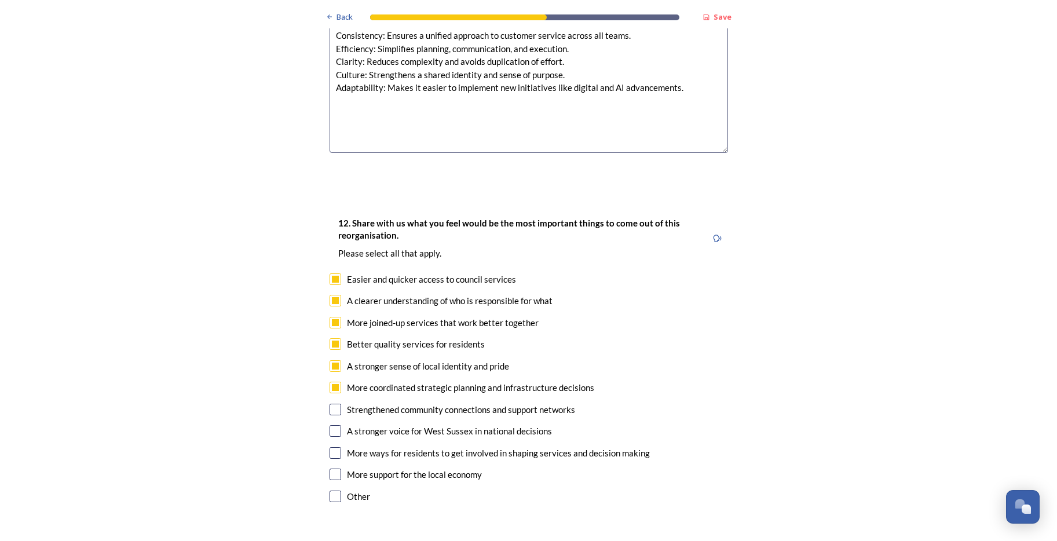
click at [333, 404] on input "checkbox" at bounding box center [335, 410] width 12 height 12
checkbox input "true"
click at [331, 425] on input "checkbox" at bounding box center [335, 431] width 12 height 12
checkbox input "true"
click at [331, 447] on input "checkbox" at bounding box center [335, 453] width 12 height 12
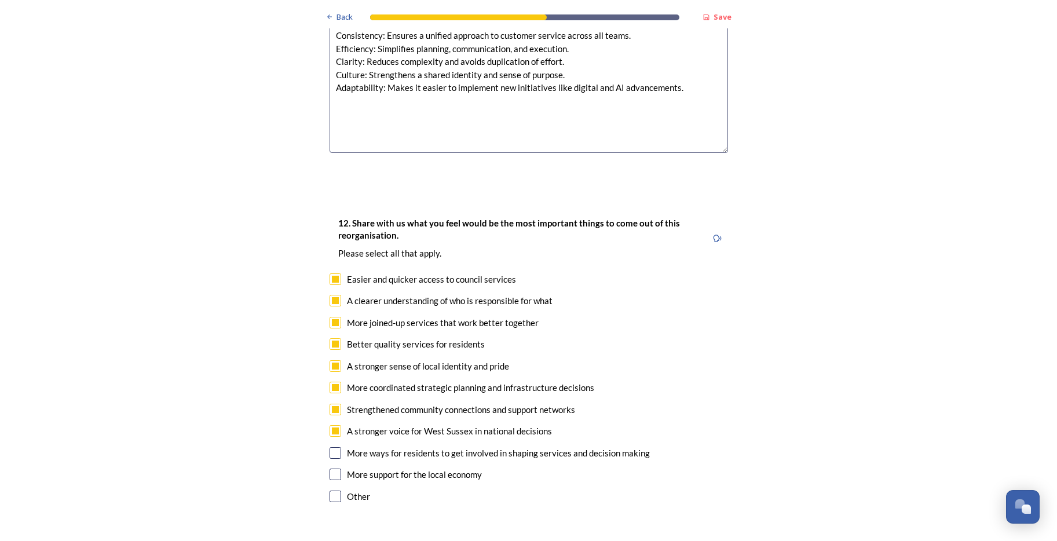
checkbox input "true"
drag, startPoint x: 331, startPoint y: 440, endPoint x: 484, endPoint y: 452, distance: 152.8
click at [331, 468] on input "checkbox" at bounding box center [335, 474] width 12 height 12
checkbox input "true"
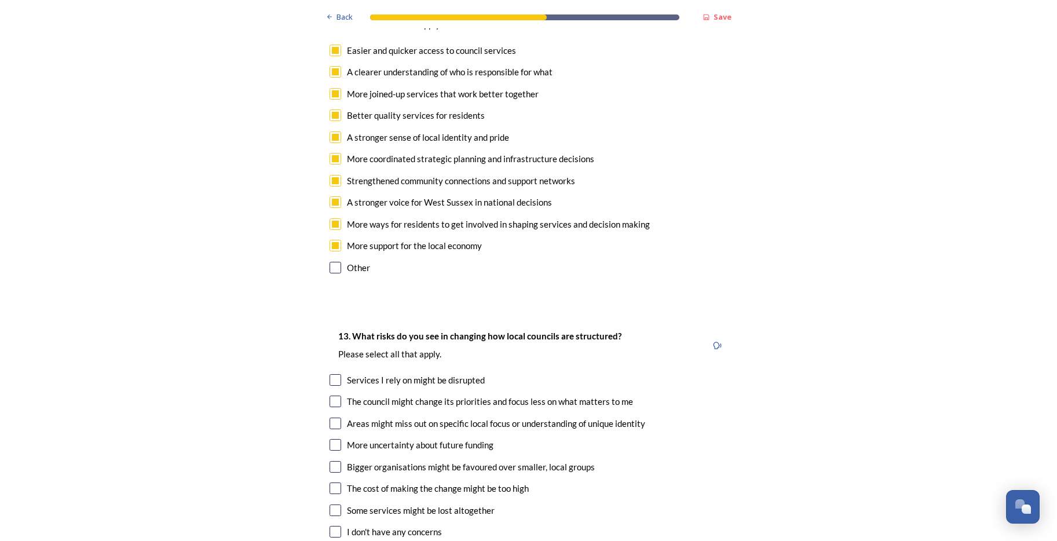
scroll to position [2027, 0]
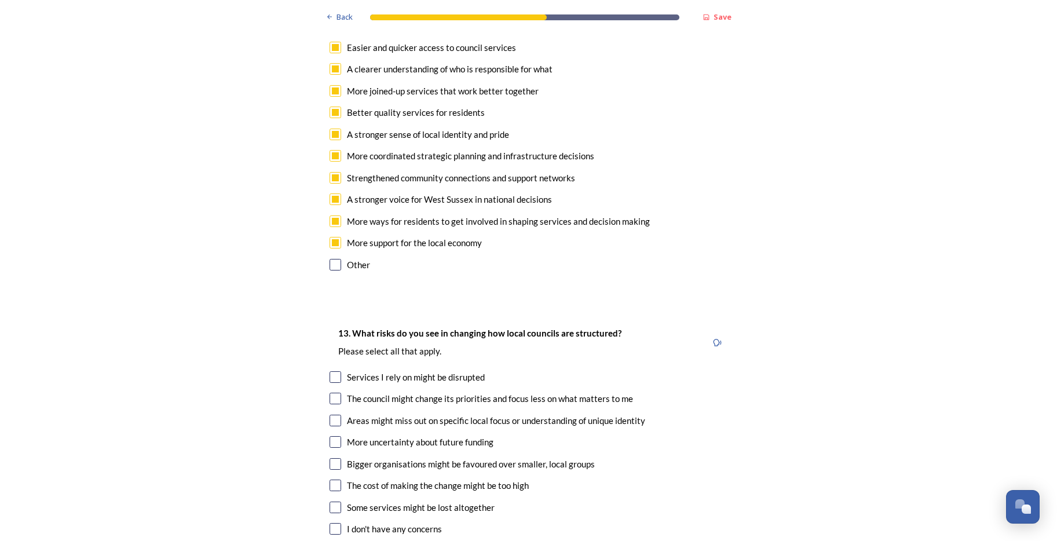
click at [331, 415] on input "checkbox" at bounding box center [335, 421] width 12 height 12
checkbox input "true"
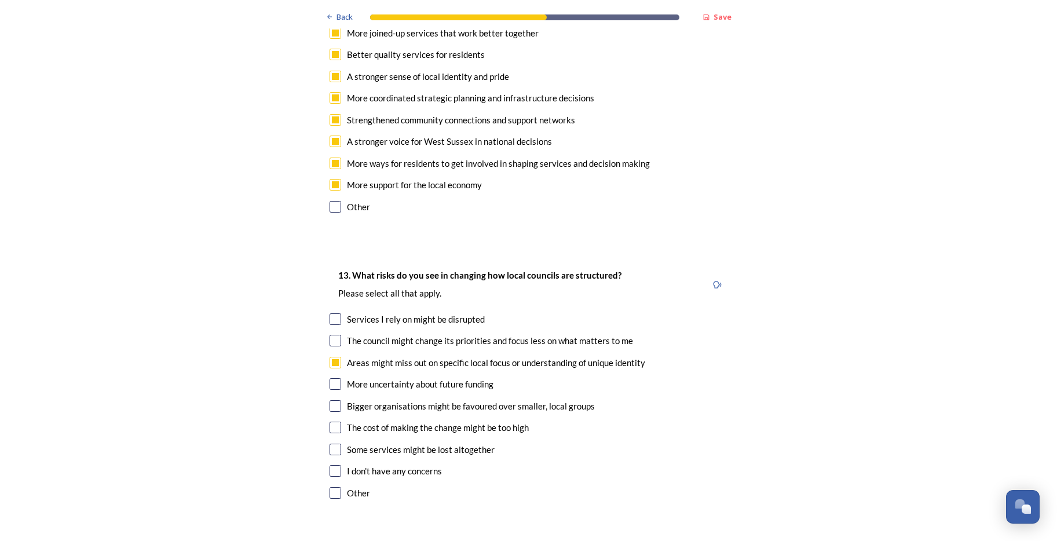
scroll to position [2143, 0]
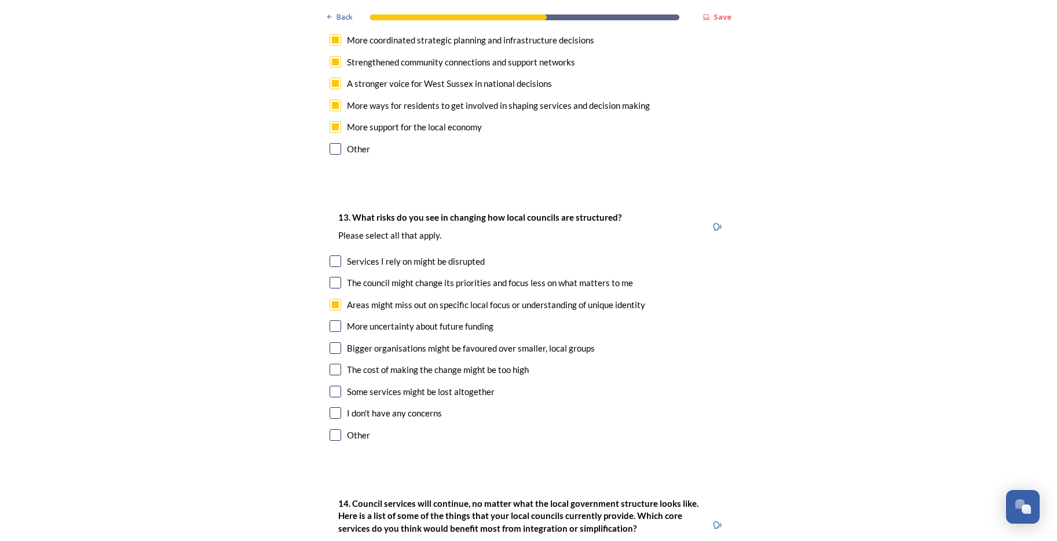
click at [334, 342] on input "checkbox" at bounding box center [335, 348] width 12 height 12
checkbox input "true"
click at [332, 386] on input "checkbox" at bounding box center [335, 392] width 12 height 12
checkbox input "true"
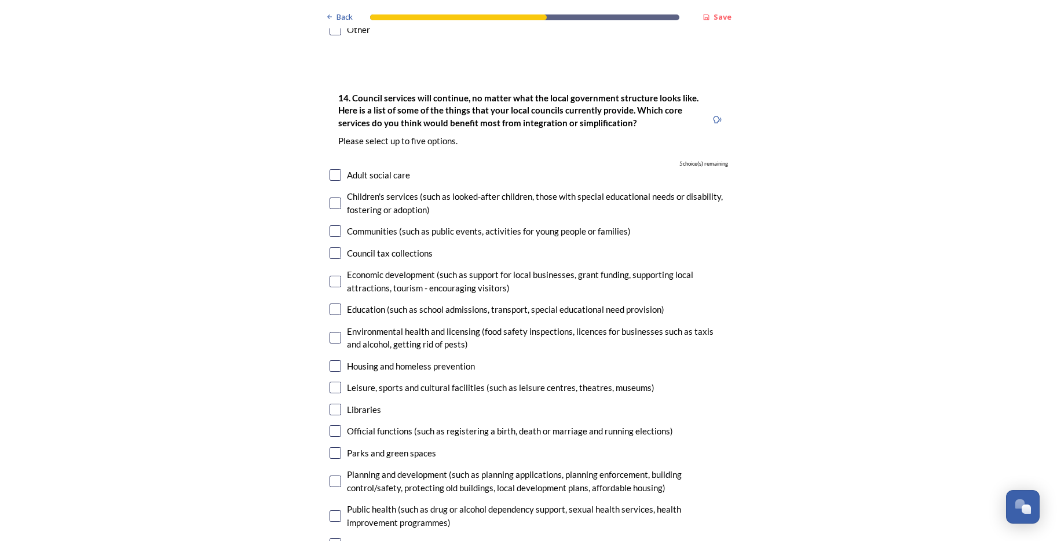
scroll to position [2606, 0]
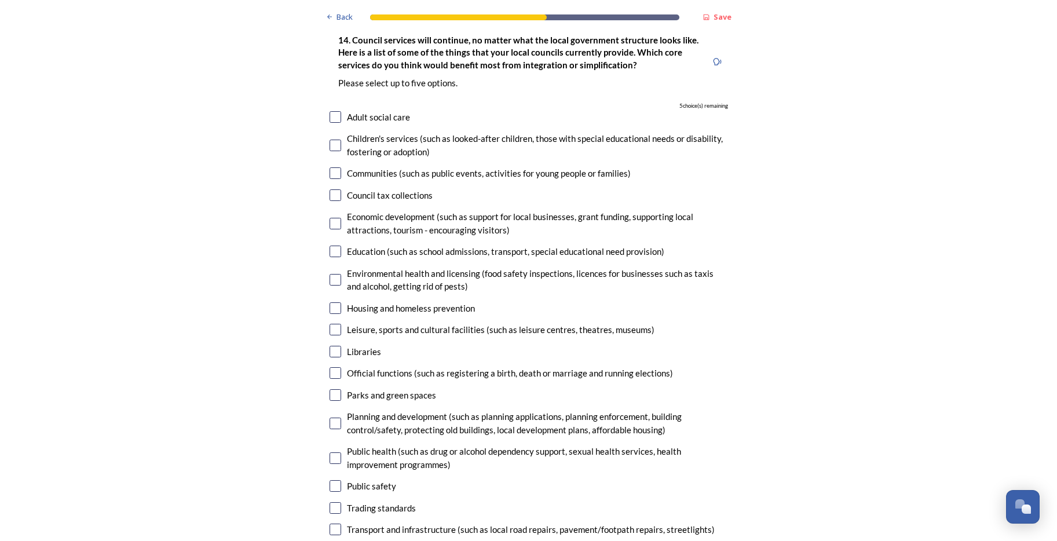
click at [331, 218] on input "checkbox" at bounding box center [335, 224] width 12 height 12
checkbox input "true"
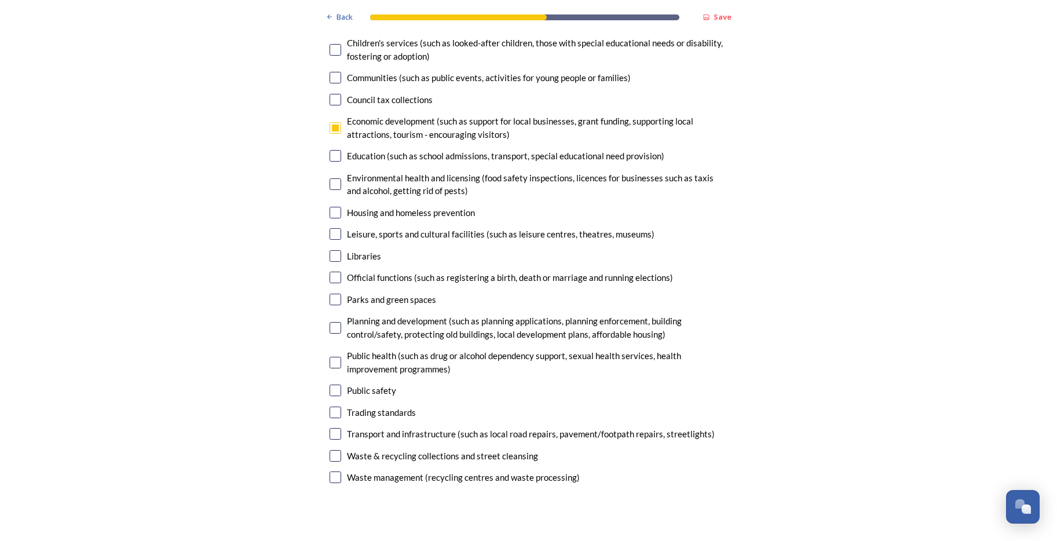
scroll to position [2722, 0]
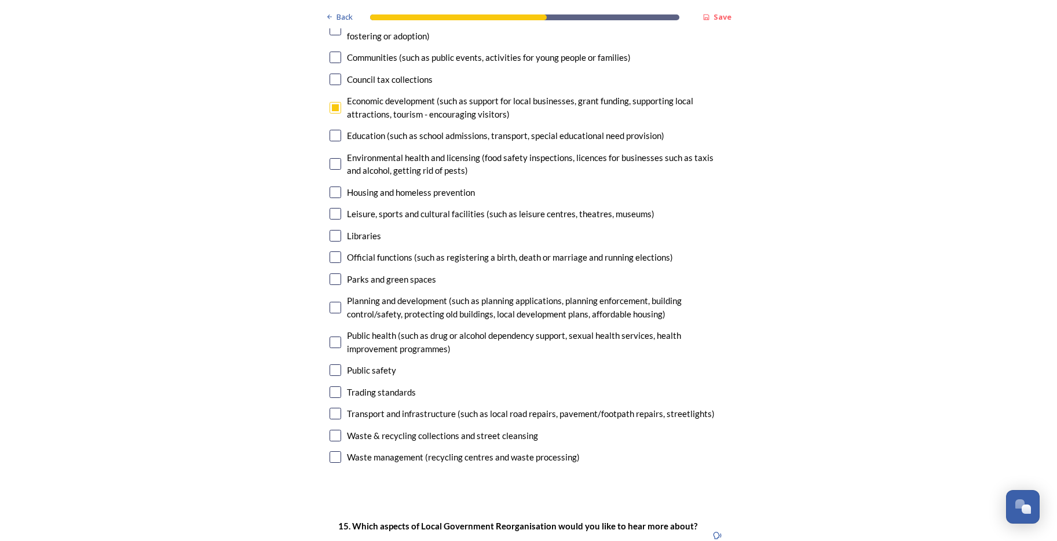
click at [331, 364] on input "checkbox" at bounding box center [335, 370] width 12 height 12
checkbox input "true"
click at [329, 186] on input "checkbox" at bounding box center [335, 192] width 12 height 12
checkbox input "true"
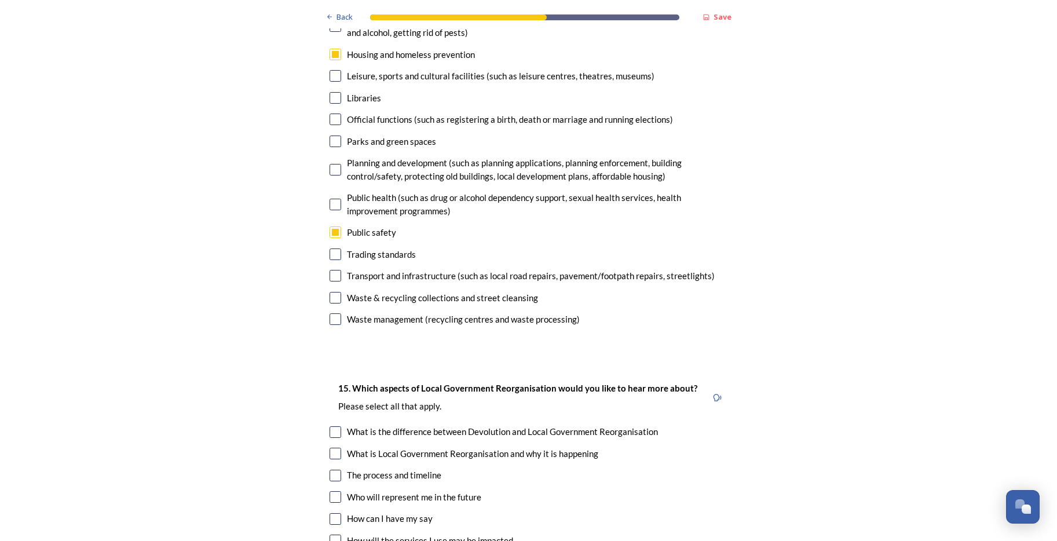
scroll to position [2895, 0]
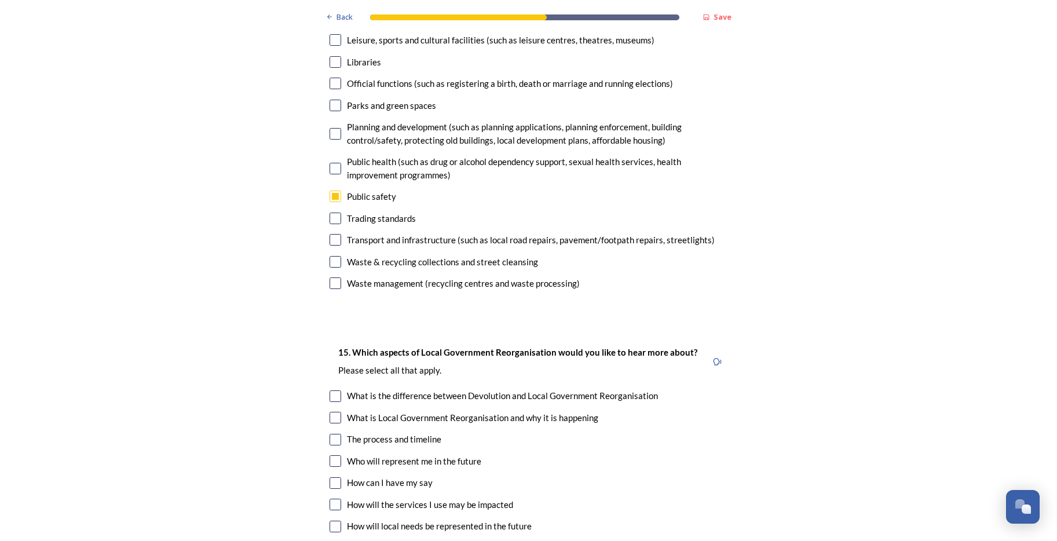
click at [329, 234] on input "checkbox" at bounding box center [335, 240] width 12 height 12
checkbox input "true"
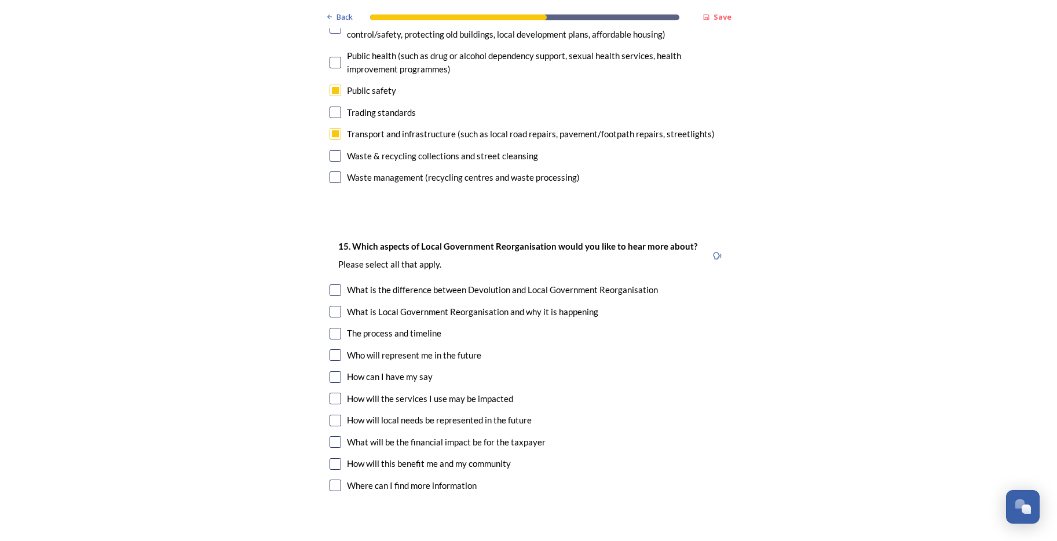
scroll to position [3011, 0]
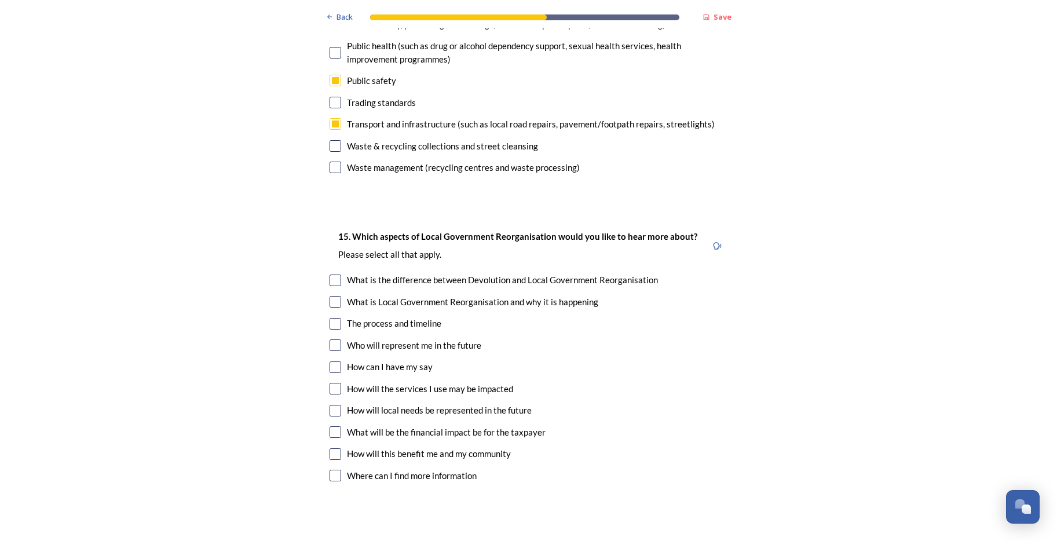
click at [332, 318] on input "checkbox" at bounding box center [335, 324] width 12 height 12
checkbox input "true"
click at [332, 383] on input "checkbox" at bounding box center [335, 389] width 12 height 12
checkbox input "true"
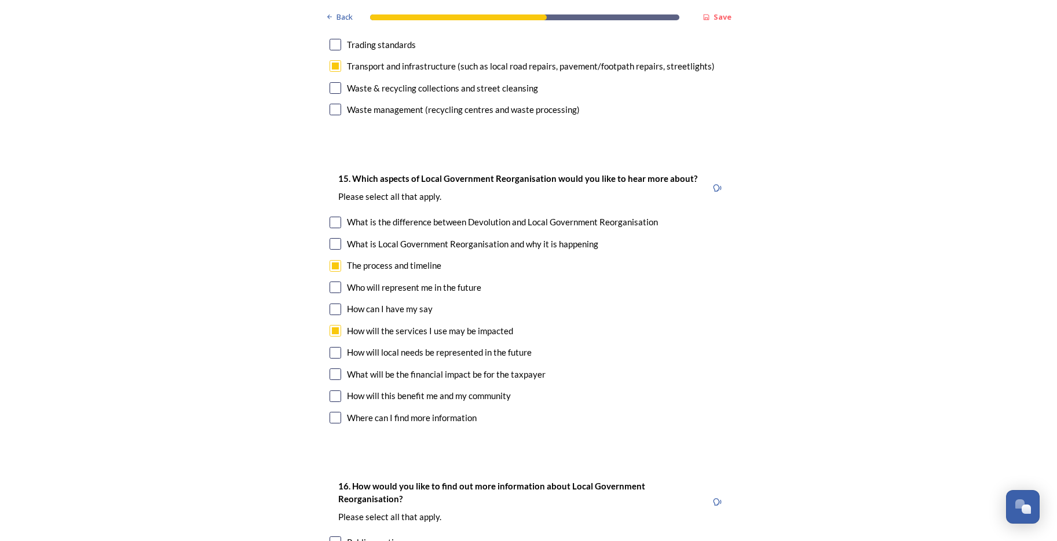
click at [329, 347] on input "checkbox" at bounding box center [335, 353] width 12 height 12
checkbox input "true"
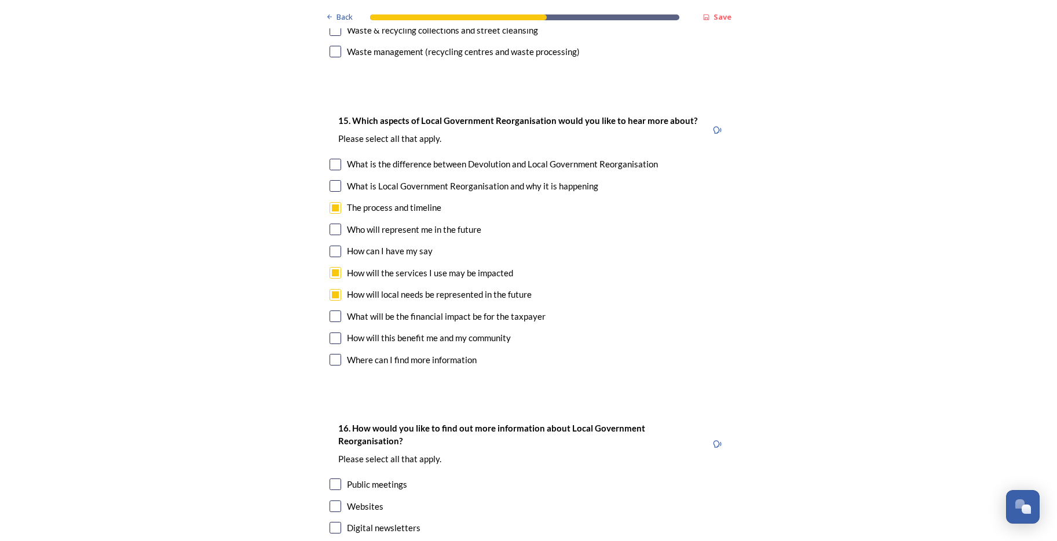
scroll to position [3185, 0]
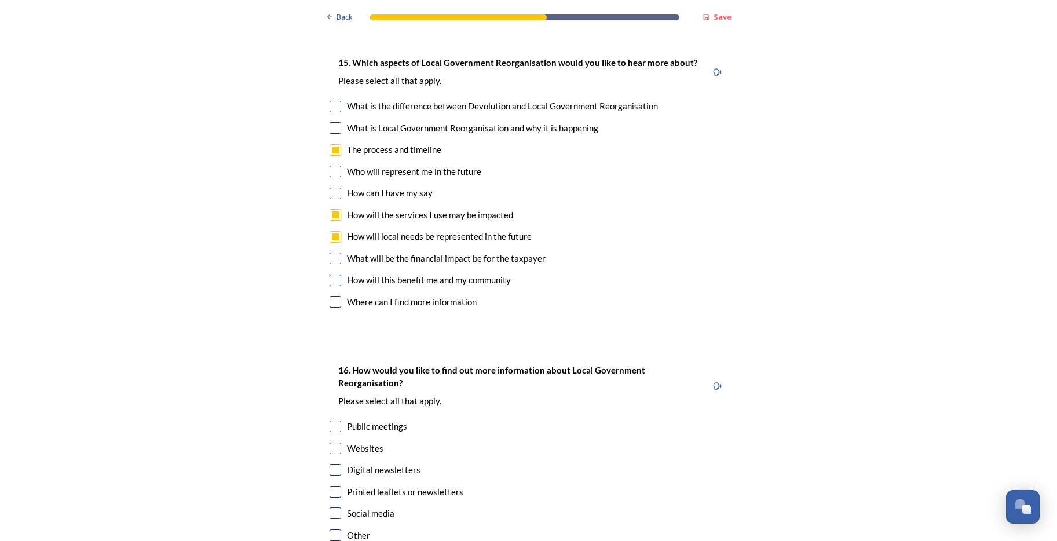
click at [329, 252] on input "checkbox" at bounding box center [335, 258] width 12 height 12
checkbox input "true"
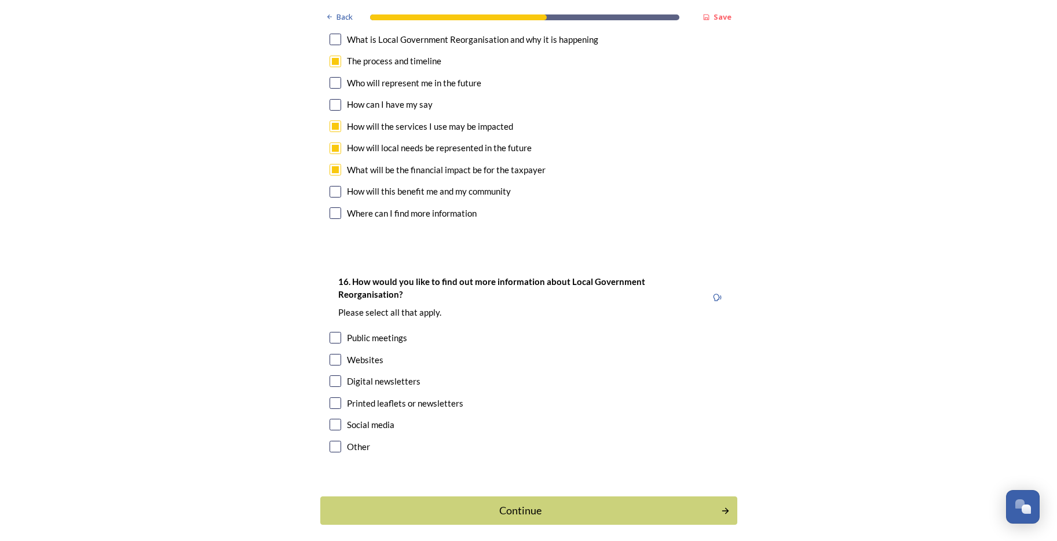
scroll to position [3290, 0]
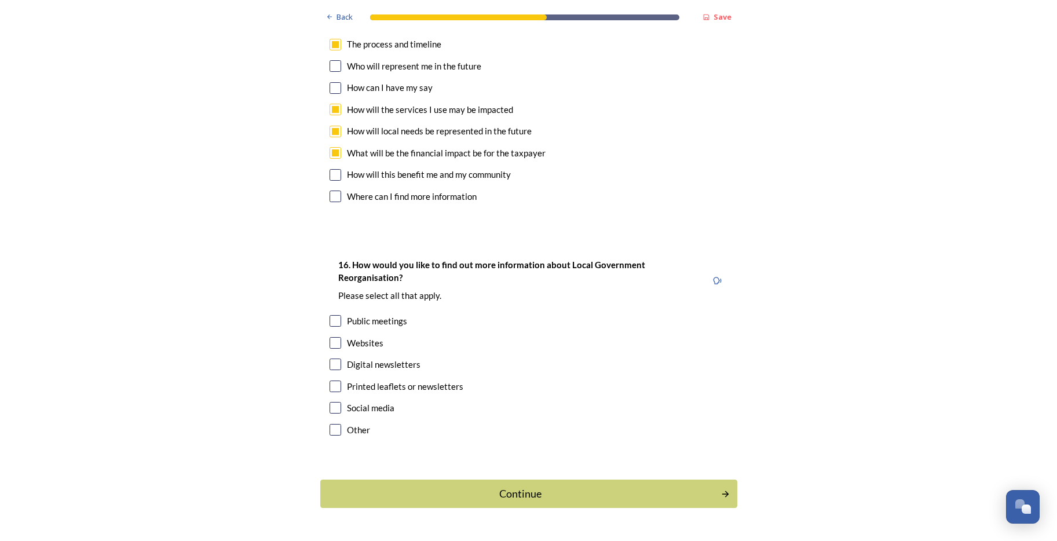
click at [329, 358] on input "checkbox" at bounding box center [335, 364] width 12 height 12
checkbox input "true"
click at [501, 486] on div "Continue" at bounding box center [520, 494] width 392 height 16
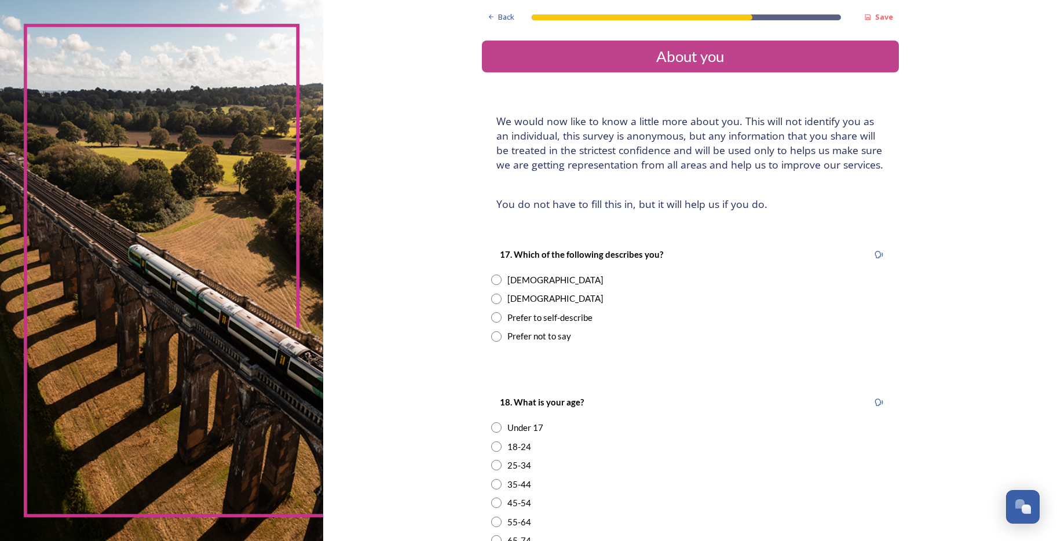
click at [491, 279] on input "radio" at bounding box center [496, 279] width 10 height 10
radio input "true"
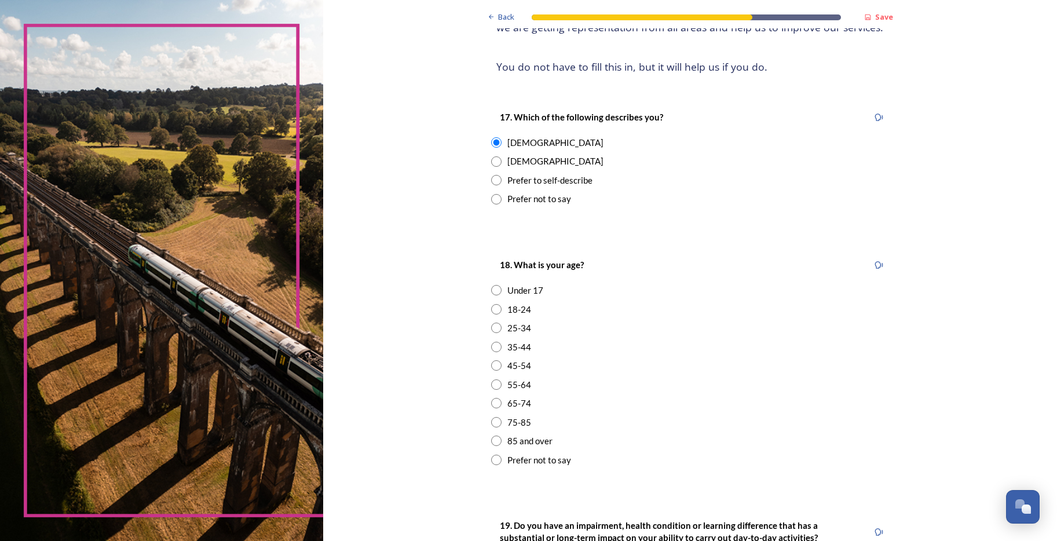
scroll to position [174, 0]
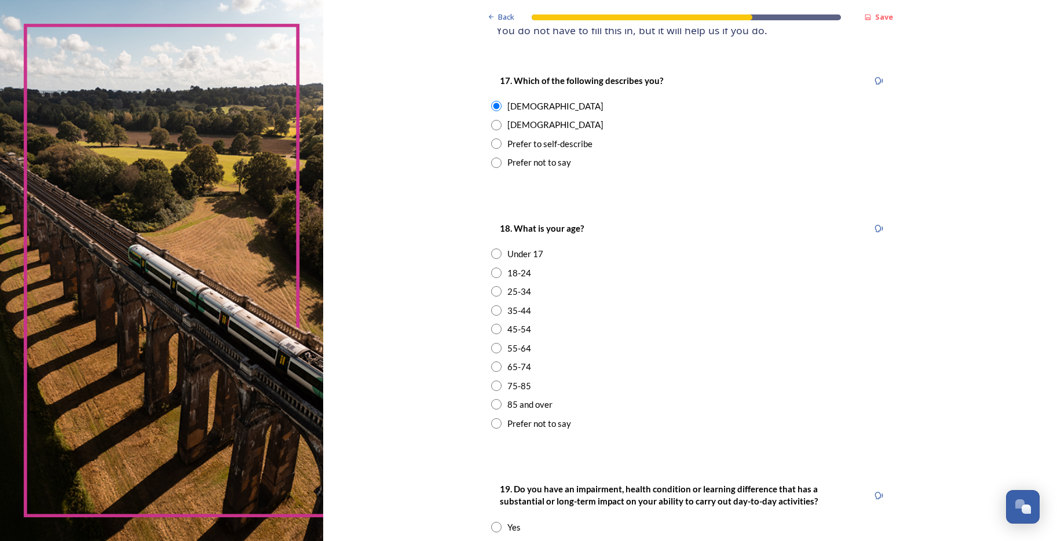
click at [491, 350] on input "radio" at bounding box center [496, 348] width 10 height 10
radio input "true"
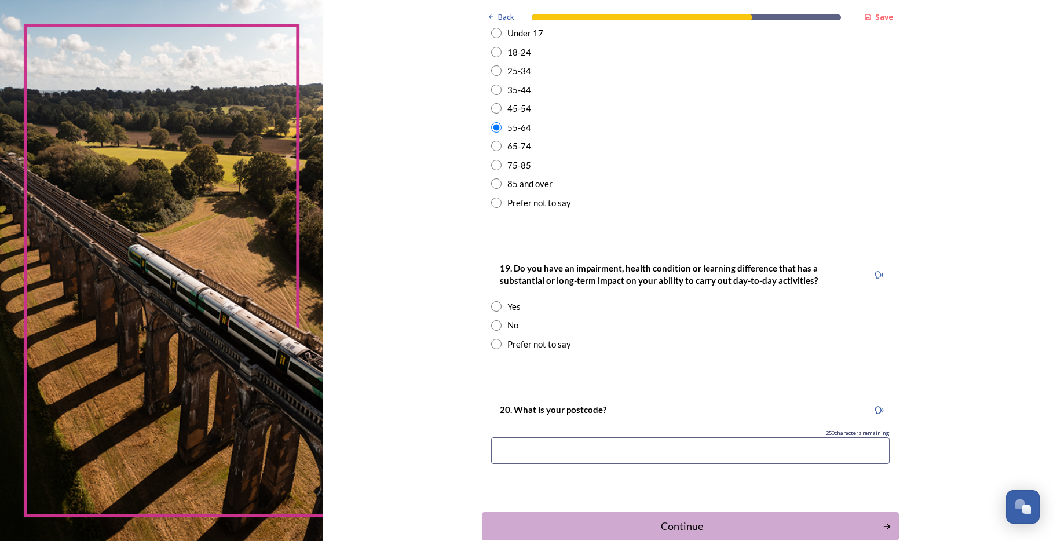
scroll to position [405, 0]
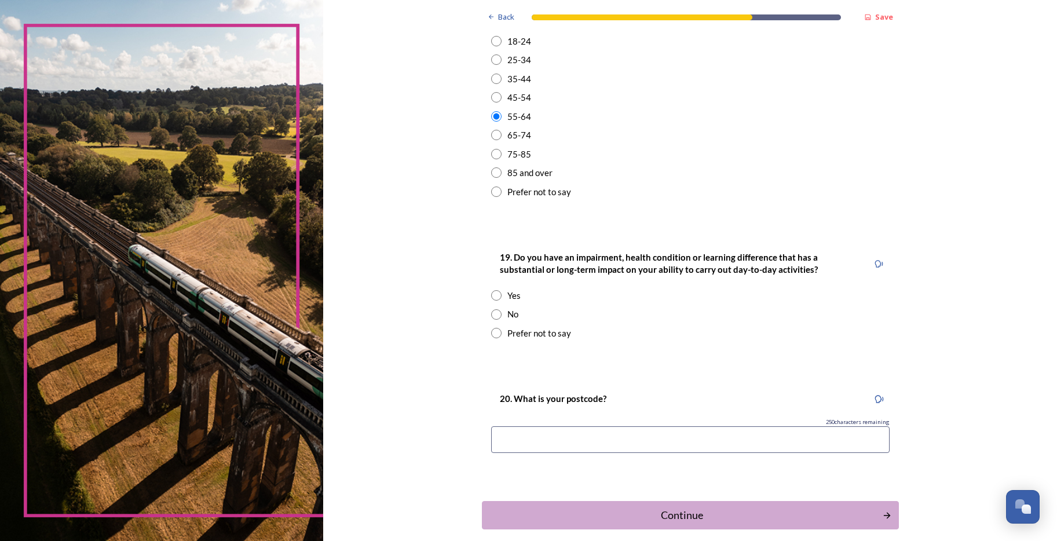
click at [491, 313] on input "radio" at bounding box center [496, 314] width 10 height 10
radio input "true"
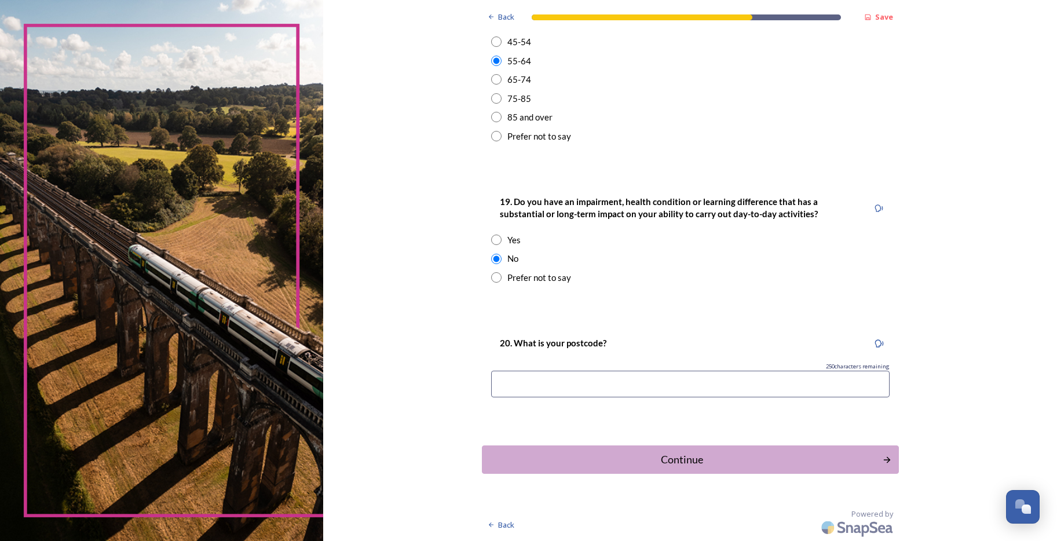
click at [518, 383] on input at bounding box center [690, 384] width 398 height 27
type input "po21"
click at [677, 455] on div "Continue" at bounding box center [682, 460] width 392 height 16
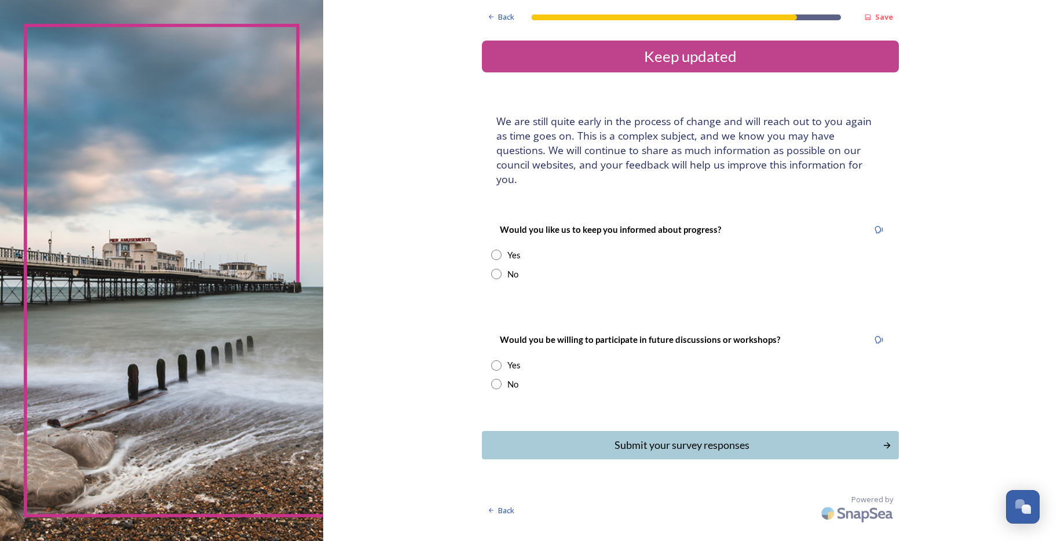
click at [498, 379] on input "radio" at bounding box center [496, 384] width 10 height 10
radio input "true"
click at [496, 250] on input "radio" at bounding box center [496, 255] width 10 height 10
radio input "true"
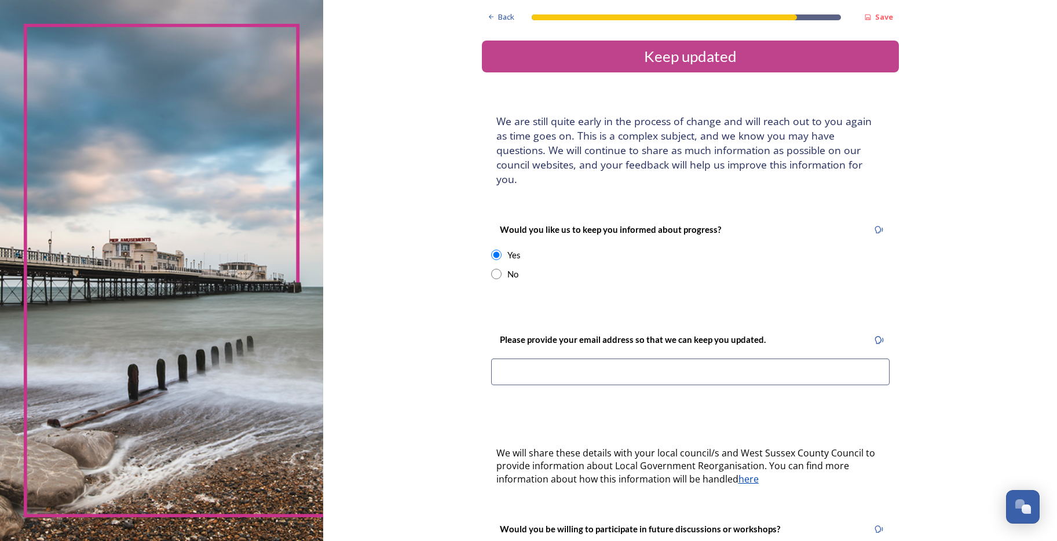
click at [513, 358] on input at bounding box center [690, 371] width 398 height 27
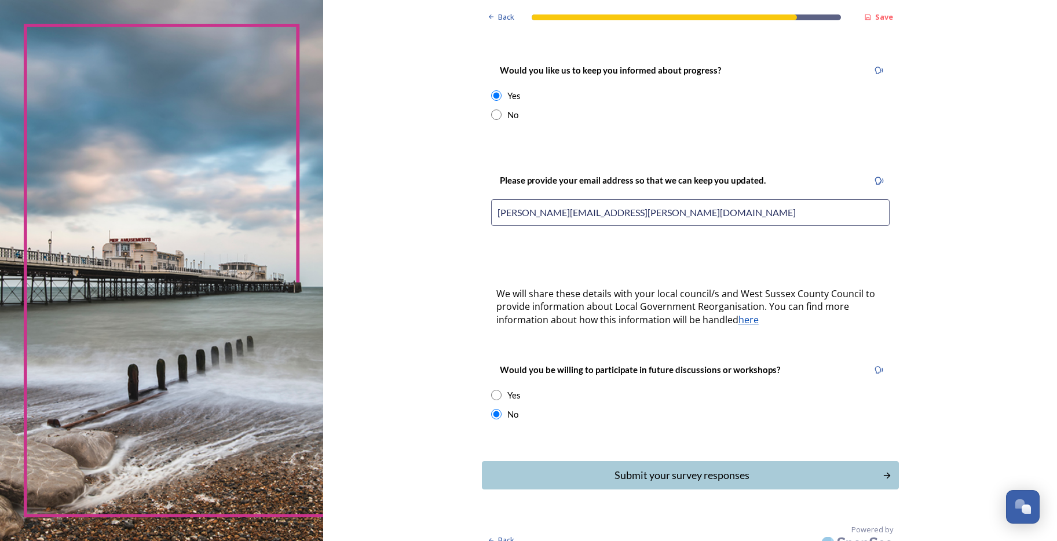
scroll to position [160, 0]
type input "angela.garnham@westsussex.gov.uk"
click at [668, 466] on div "Submit your survey responses" at bounding box center [682, 474] width 392 height 16
